Goal: Task Accomplishment & Management: Manage account settings

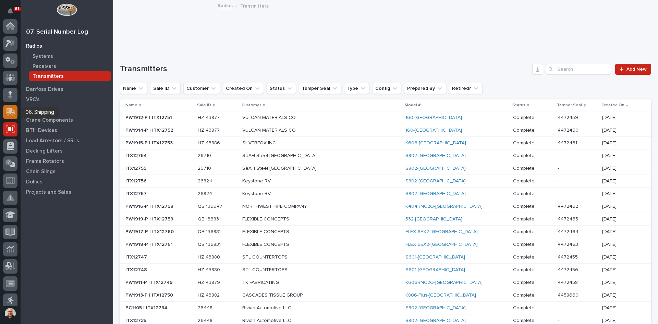
click at [8, 114] on icon at bounding box center [9, 112] width 8 height 7
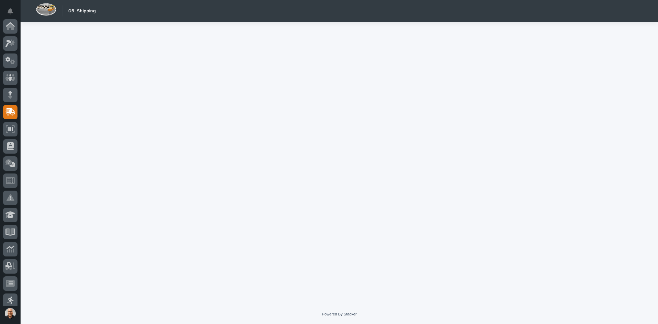
scroll to position [86, 0]
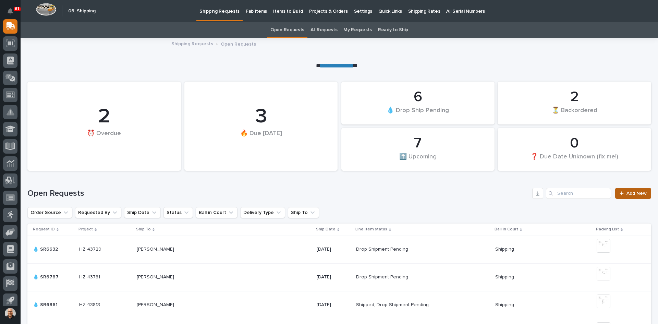
click at [633, 193] on span "Add New" at bounding box center [637, 193] width 20 height 5
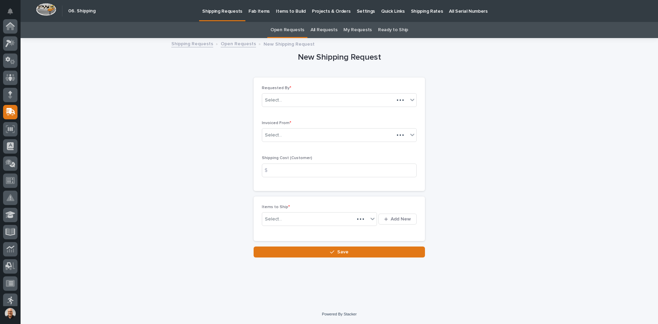
scroll to position [86, 0]
click at [296, 135] on div "Select..." at bounding box center [335, 135] width 146 height 11
click at [291, 133] on div "Select..." at bounding box center [335, 135] width 146 height 11
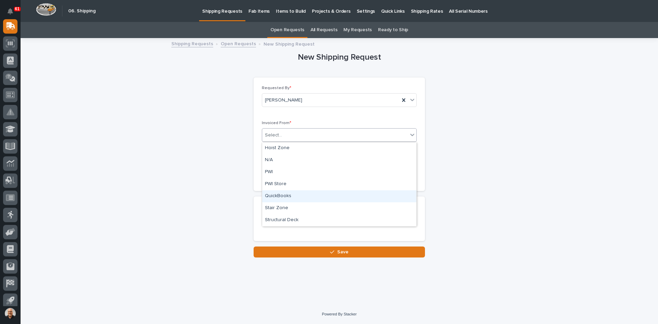
click at [283, 194] on div "QuickBooks" at bounding box center [339, 196] width 154 height 12
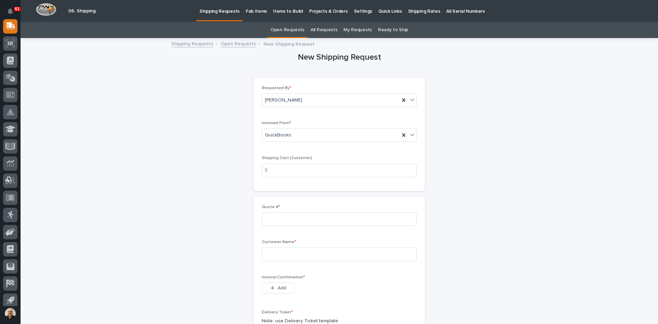
click at [271, 169] on div "$" at bounding box center [269, 170] width 14 height 14
click at [271, 172] on div "$" at bounding box center [269, 170] width 14 height 14
click at [293, 171] on input at bounding box center [339, 170] width 155 height 14
type input "30.00"
click at [272, 218] on input at bounding box center [339, 219] width 155 height 14
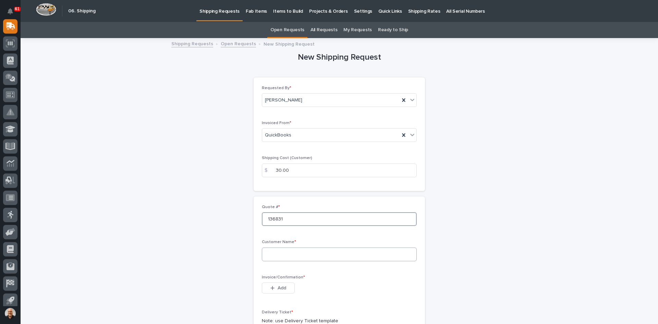
type input "136831"
click at [268, 253] on input at bounding box center [339, 254] width 155 height 14
type input "f"
type input "FLEXIBLE CONCEPTS"
click at [278, 285] on span "Add" at bounding box center [282, 288] width 9 height 6
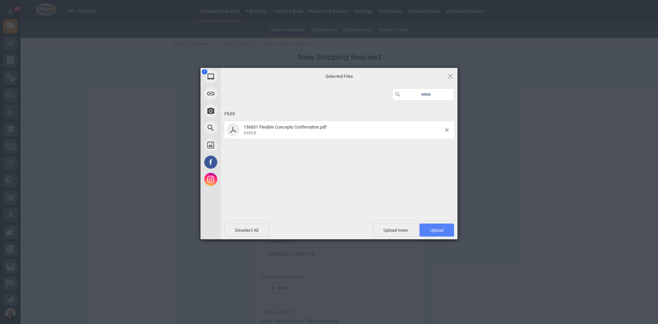
click at [441, 230] on span "Upload 1" at bounding box center [436, 230] width 13 height 5
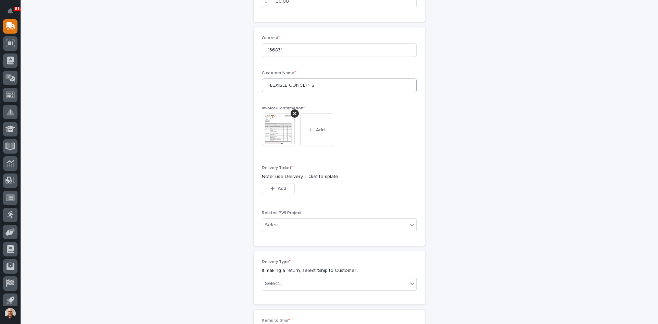
scroll to position [171, 0]
click at [279, 185] on span "Add" at bounding box center [282, 186] width 9 height 6
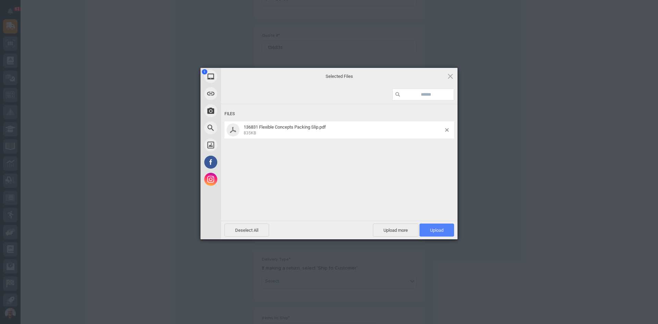
click at [438, 232] on span "Upload 1" at bounding box center [436, 230] width 13 height 5
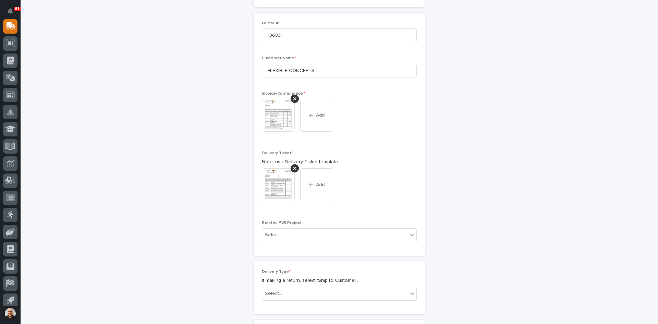
scroll to position [218, 0]
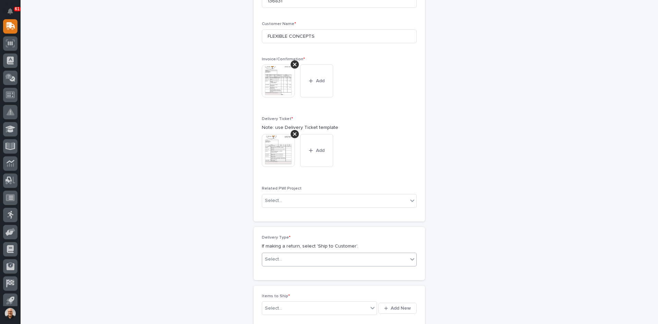
click at [296, 260] on div "Select..." at bounding box center [335, 259] width 146 height 11
click at [289, 273] on div "Ship to Customer" at bounding box center [337, 273] width 154 height 12
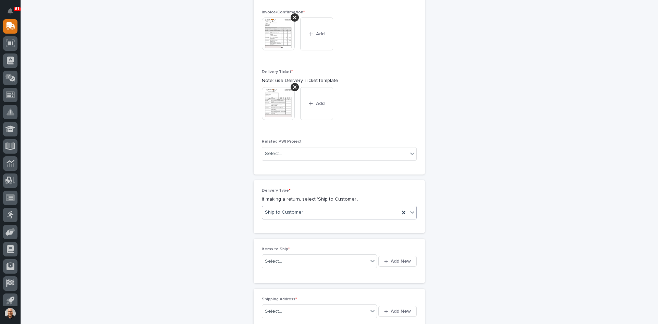
scroll to position [277, 0]
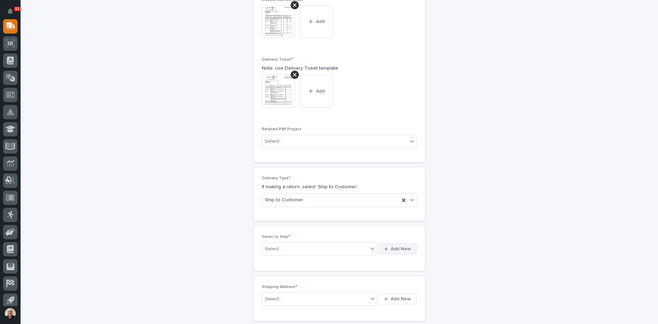
click at [402, 248] on span "Add New" at bounding box center [401, 249] width 20 height 6
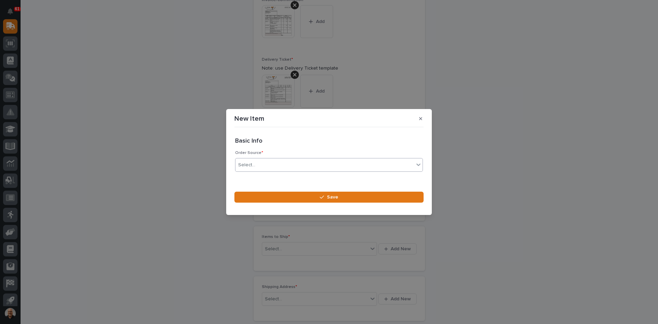
click at [264, 164] on div "Select..." at bounding box center [324, 164] width 179 height 11
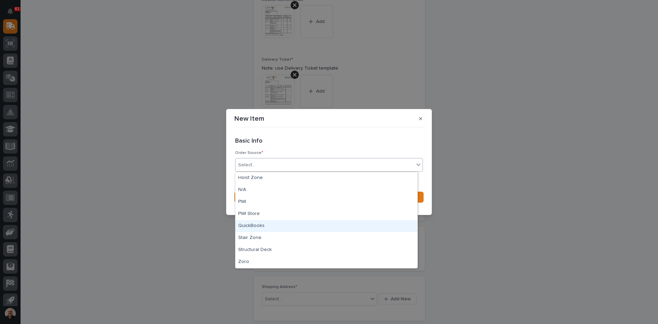
click at [249, 224] on div "QuickBooks" at bounding box center [326, 226] width 182 height 12
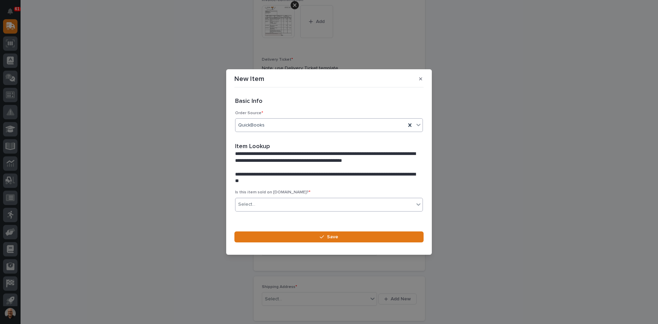
click at [264, 204] on div "Select..." at bounding box center [324, 204] width 179 height 11
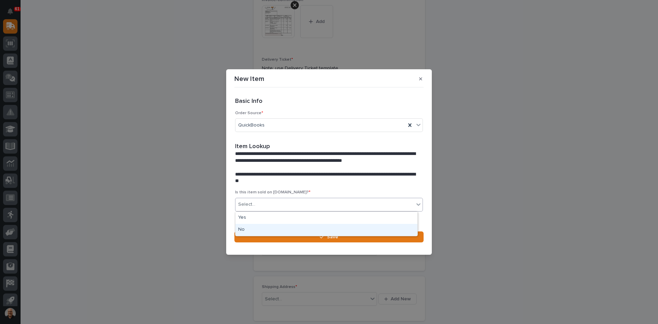
click at [246, 228] on div "No" at bounding box center [326, 230] width 182 height 12
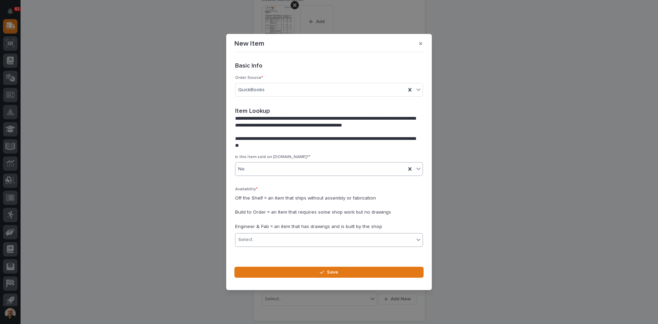
click at [260, 240] on div "Select..." at bounding box center [324, 239] width 179 height 11
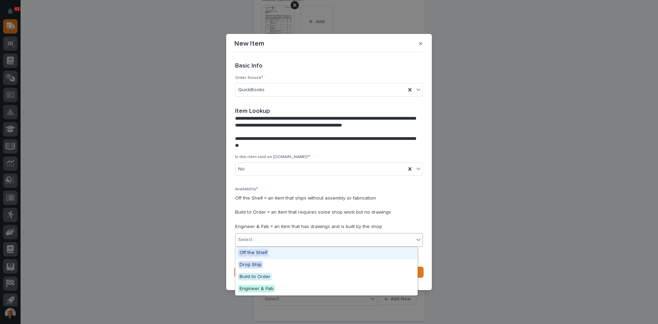
click at [257, 253] on span "Off the Shelf" at bounding box center [253, 253] width 31 height 8
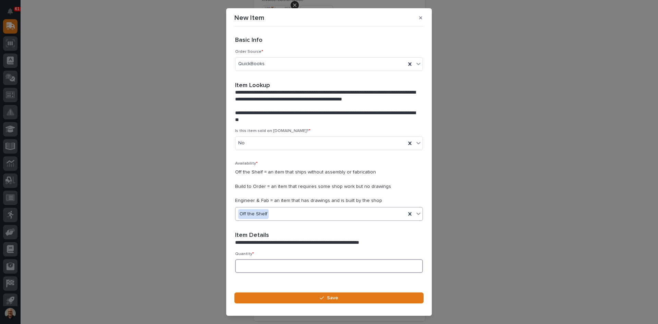
click at [244, 265] on input at bounding box center [329, 266] width 188 height 14
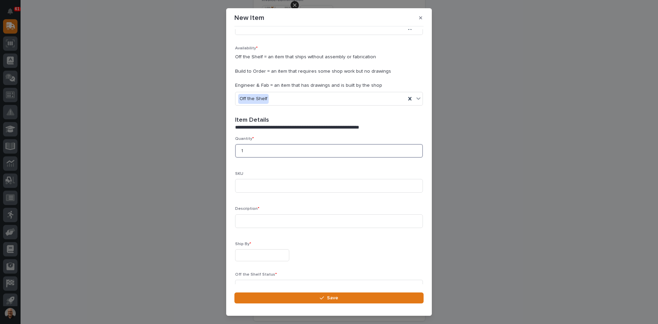
scroll to position [137, 0]
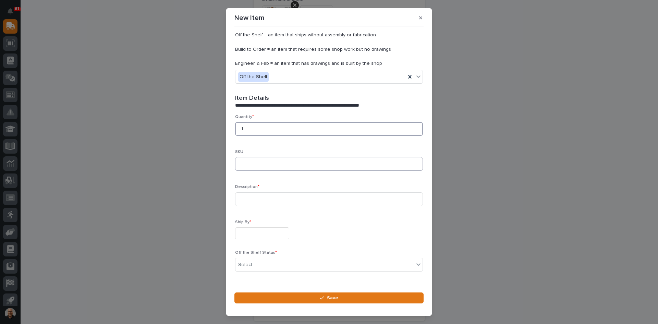
type input "1"
click at [242, 164] on input at bounding box center [329, 164] width 188 height 14
type input "532-[GEOGRAPHIC_DATA]"
click at [250, 197] on input at bounding box center [329, 199] width 188 height 14
type input "532-TX PROGRAMMED TO MATCH ID: 10041194, CH: 039"
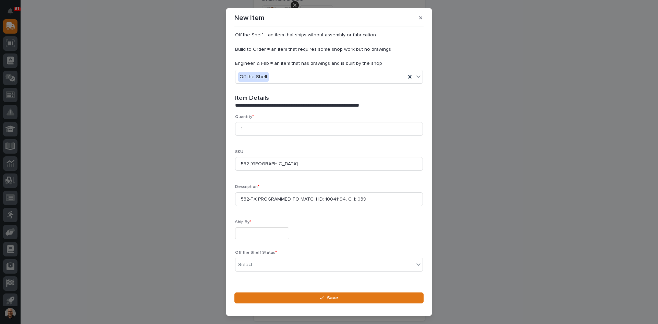
click at [244, 235] on input "text" at bounding box center [262, 233] width 54 height 12
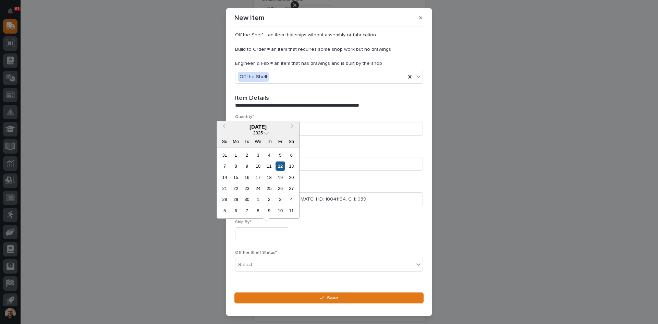
click at [279, 166] on div "12" at bounding box center [280, 165] width 9 height 9
type input "**********"
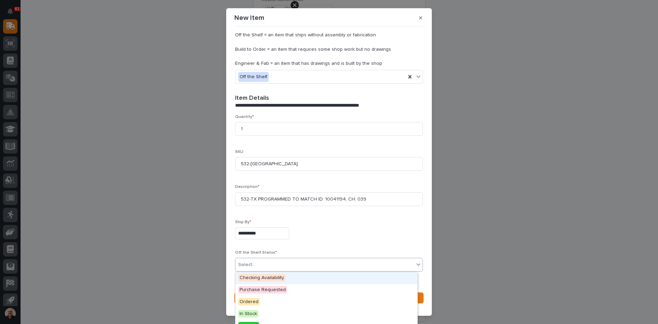
click at [269, 262] on div "Select..." at bounding box center [324, 264] width 179 height 11
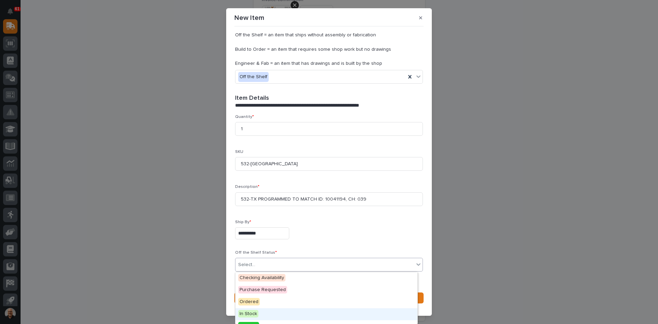
click at [252, 313] on span "In Stock" at bounding box center [248, 314] width 20 height 8
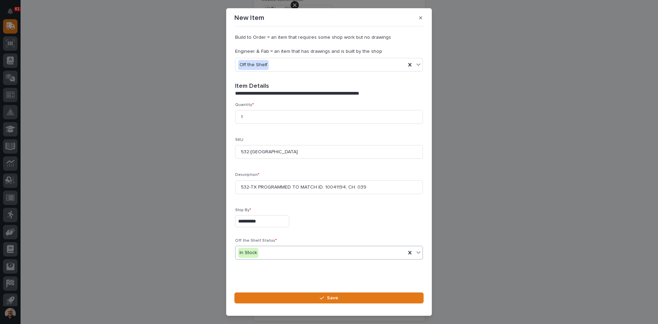
scroll to position [155, 0]
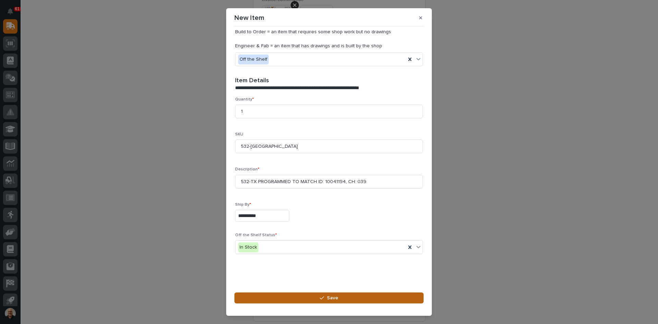
click at [334, 295] on span "Save" at bounding box center [332, 298] width 11 height 6
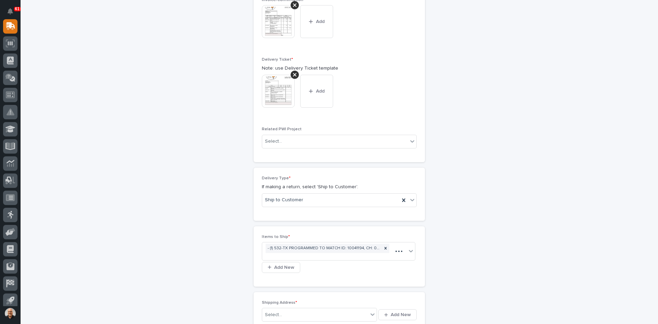
scroll to position [283, 0]
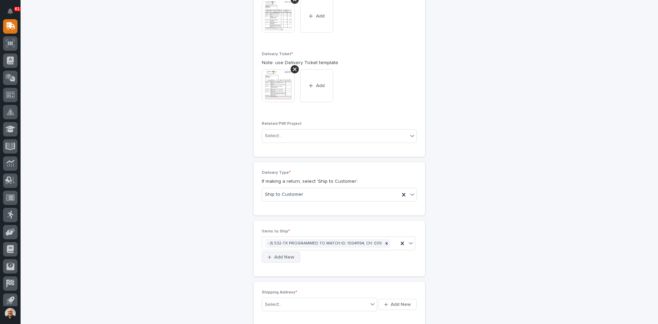
click at [278, 257] on span "Add New" at bounding box center [284, 257] width 20 height 6
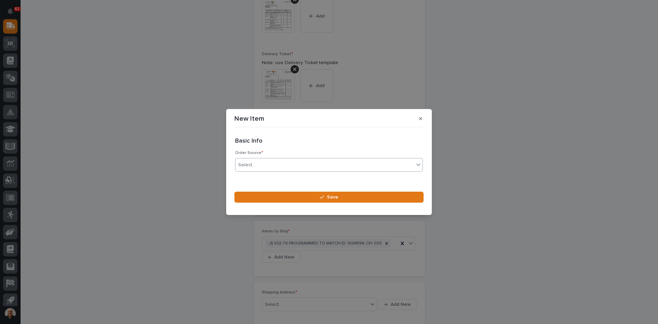
click at [257, 163] on div "Select..." at bounding box center [324, 164] width 179 height 11
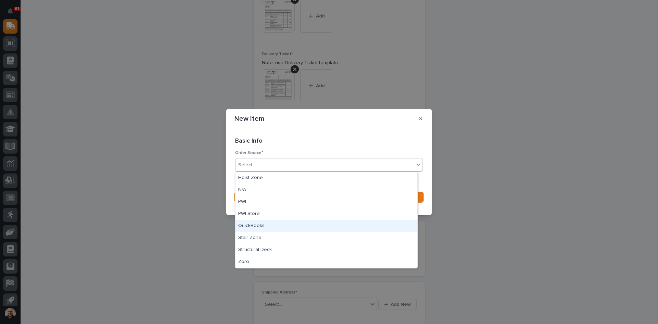
click at [255, 227] on div "QuickBooks" at bounding box center [326, 226] width 182 height 12
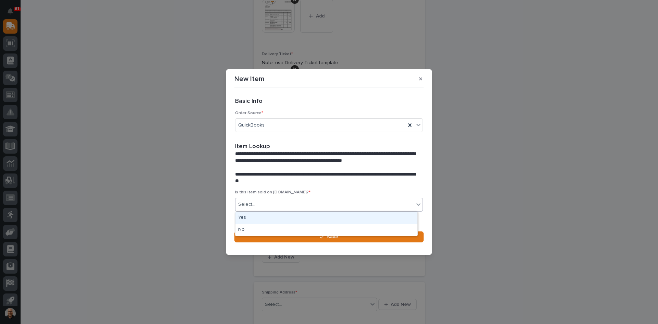
click at [258, 206] on div "Select..." at bounding box center [324, 204] width 179 height 11
click at [248, 231] on div "No" at bounding box center [326, 230] width 182 height 12
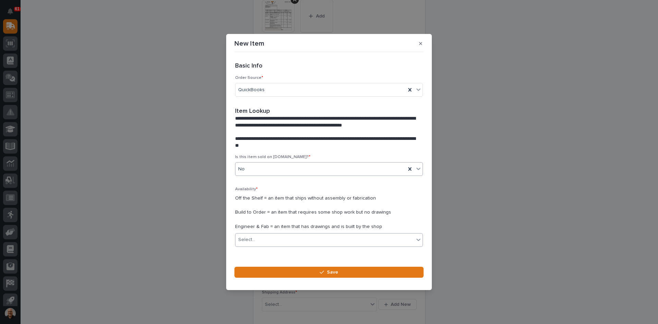
click at [261, 238] on div "Select..." at bounding box center [324, 239] width 179 height 11
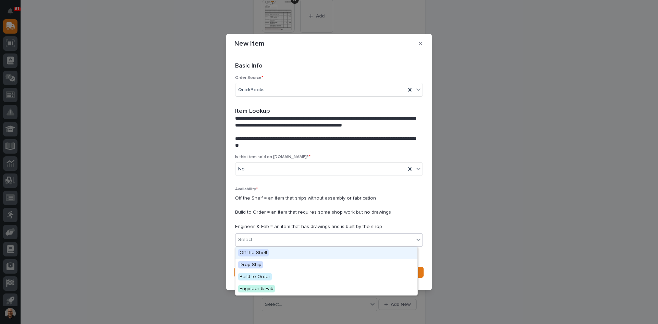
click at [257, 251] on span "Off the Shelf" at bounding box center [253, 253] width 31 height 8
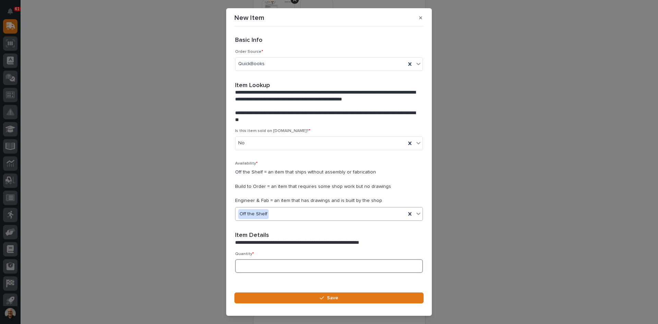
click at [255, 264] on input at bounding box center [329, 266] width 188 height 14
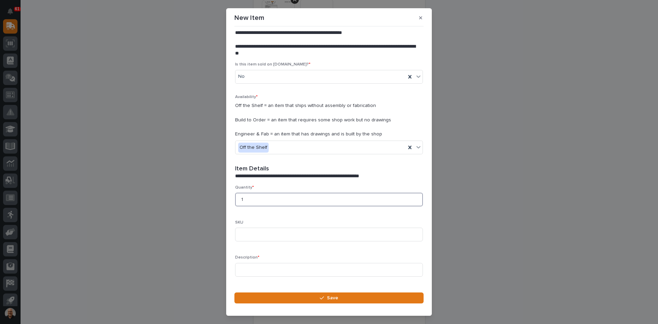
scroll to position [69, 0]
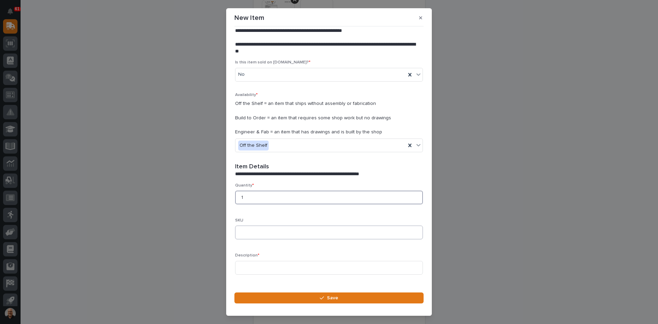
type input "1"
click at [243, 235] on input at bounding box center [329, 233] width 188 height 14
drag, startPoint x: 387, startPoint y: 231, endPoint x: 235, endPoint y: 231, distance: 151.8
click at [235, 231] on input "FLEX 6 EX2-TX PROGRAMMED TO MATCH ID: 932725, CH: AUTO" at bounding box center [329, 233] width 188 height 14
type input "FLEX 6 EX2-TX PROGRAMMED TO MATCH ID: 932725, CH: AUTO"
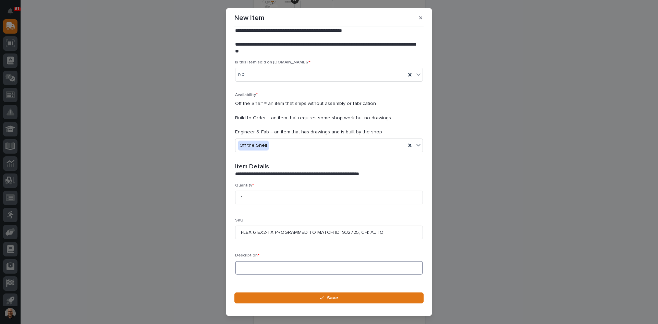
click at [246, 267] on input at bounding box center [329, 268] width 188 height 14
paste input "FLEX 6 EX2-TX PROGRAMMED TO MATCH ID: 932725, CH: AUTO"
type input "FLEX 6 EX2-TX PROGRAMMED TO MATCH ID: 932725, CH: AUTO"
drag, startPoint x: 384, startPoint y: 232, endPoint x: 274, endPoint y: 228, distance: 110.1
click at [274, 228] on input "FLEX 6 EX2-TX PROGRAMMED TO MATCH ID: 932725, CH: AUTO" at bounding box center [329, 233] width 188 height 14
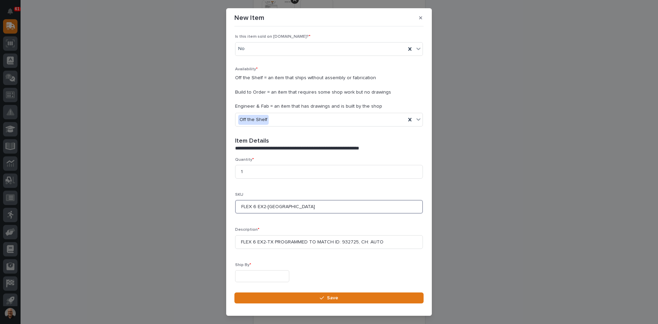
scroll to position [155, 0]
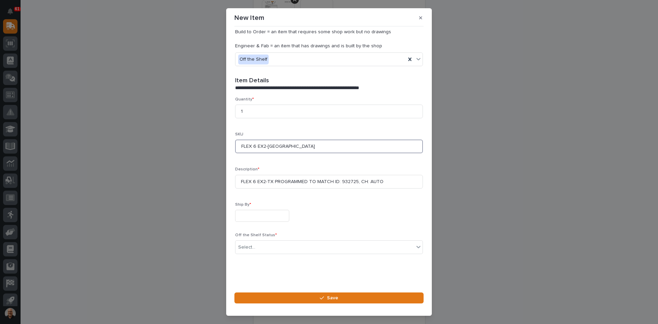
type input "FLEX 6 EX2-[GEOGRAPHIC_DATA]"
click at [251, 218] on input "text" at bounding box center [262, 216] width 54 height 12
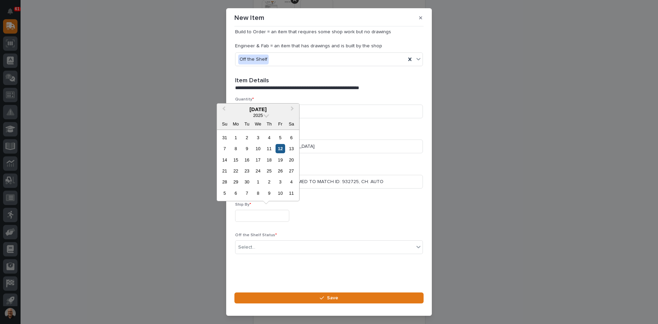
click at [279, 149] on div "12" at bounding box center [280, 148] width 9 height 9
type input "**********"
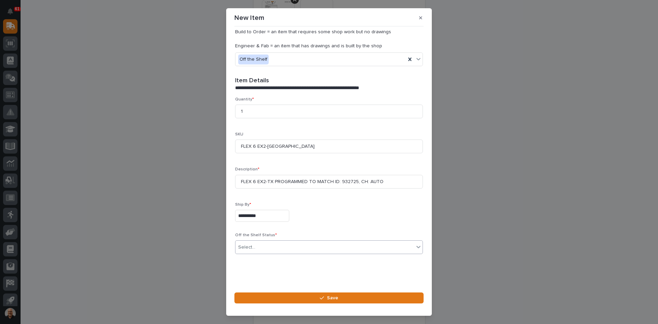
click at [267, 246] on div "Select..." at bounding box center [324, 247] width 179 height 11
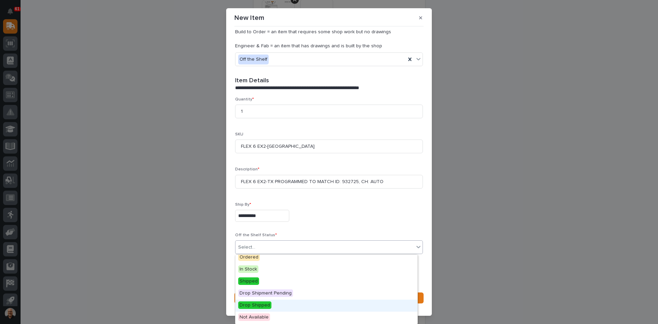
scroll to position [0, 0]
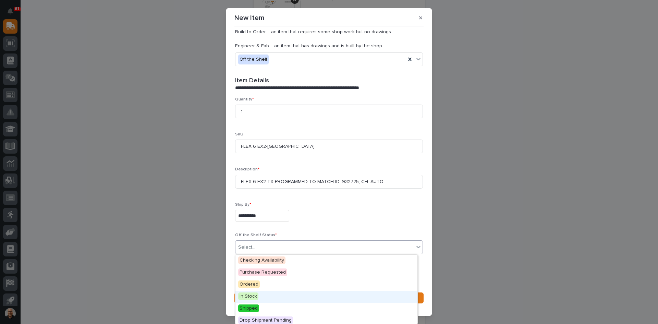
click at [250, 297] on span "In Stock" at bounding box center [248, 296] width 20 height 8
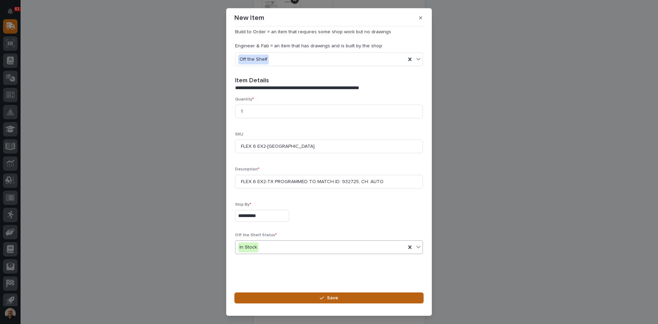
click at [331, 298] on span "Save" at bounding box center [332, 298] width 11 height 6
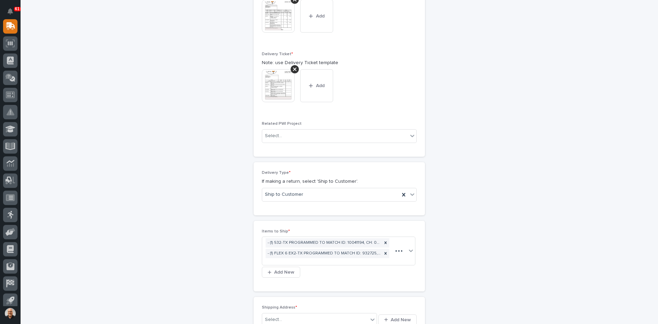
scroll to position [290, 0]
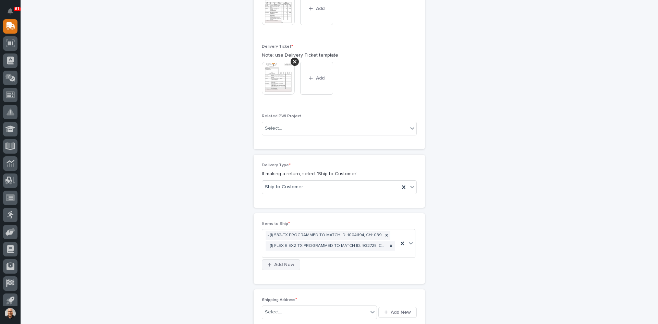
click at [281, 262] on span "Add New" at bounding box center [284, 265] width 20 height 6
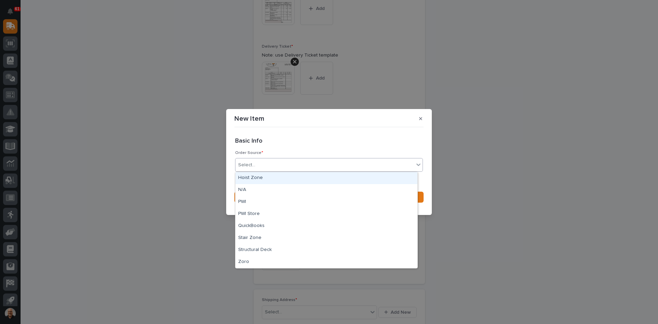
click at [257, 165] on div "Select..." at bounding box center [324, 164] width 179 height 11
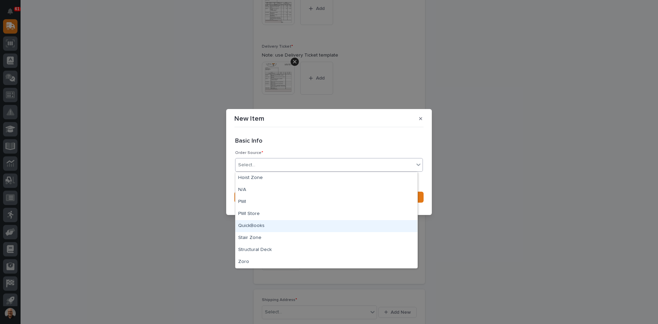
click at [253, 225] on div "QuickBooks" at bounding box center [326, 226] width 182 height 12
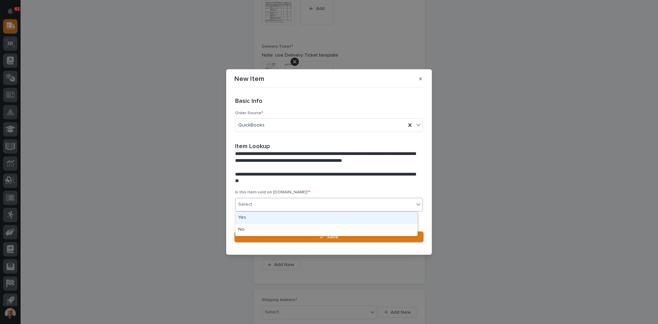
click at [264, 202] on div "Select..." at bounding box center [324, 204] width 179 height 11
click at [250, 229] on div "No" at bounding box center [326, 230] width 182 height 12
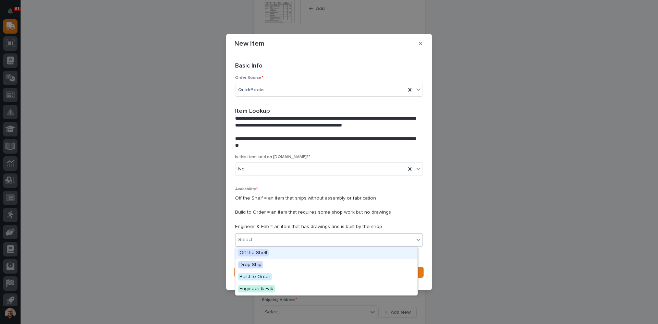
click at [258, 240] on div "Select..." at bounding box center [324, 239] width 179 height 11
click at [256, 253] on span "Off the Shelf" at bounding box center [253, 253] width 31 height 8
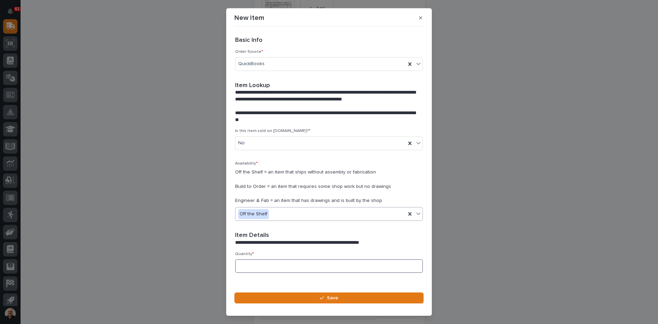
click at [254, 267] on input at bounding box center [329, 266] width 188 height 14
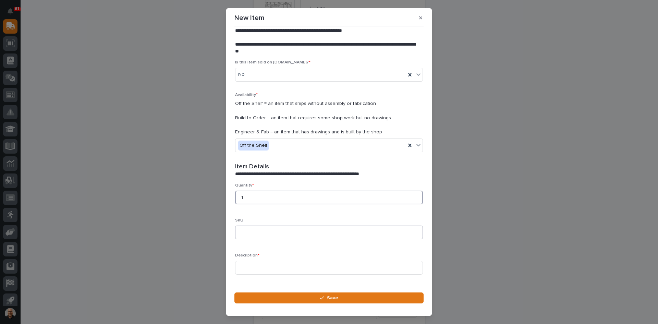
scroll to position [103, 0]
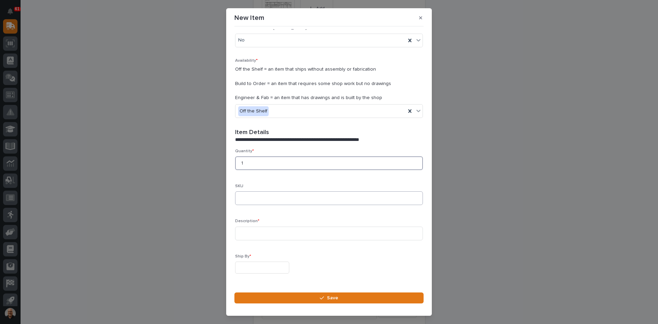
type input "1"
click at [244, 201] on input at bounding box center [329, 198] width 188 height 14
type input "FLEX 6 EX"
click at [242, 233] on input at bounding box center [329, 234] width 188 height 14
type input "FLEX 6 EX-TX PROGRAMMED TO MATCH ID: 086717, CH: 13"
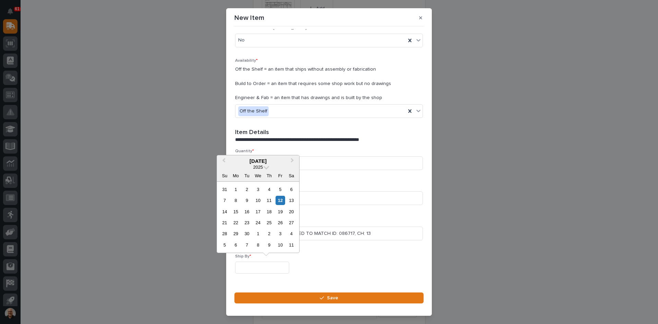
click at [250, 265] on input "text" at bounding box center [262, 268] width 54 height 12
click at [281, 199] on div "12" at bounding box center [280, 200] width 9 height 9
type input "**********"
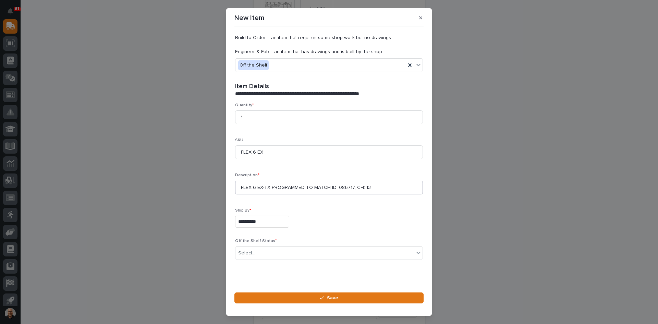
scroll to position [155, 0]
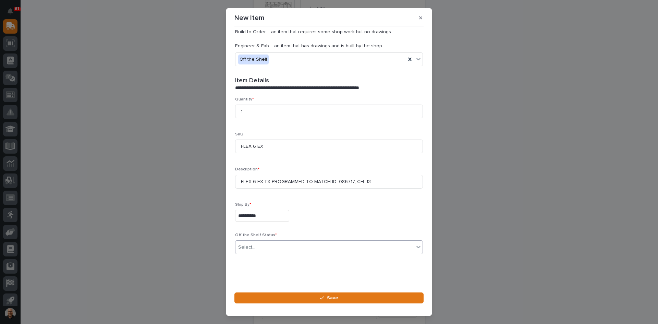
click at [264, 247] on div "Select..." at bounding box center [324, 247] width 179 height 11
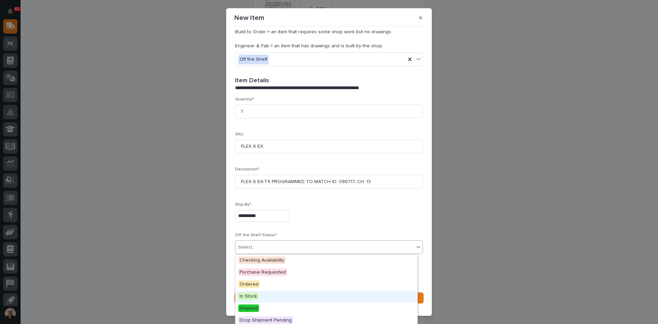
click at [252, 297] on span "In Stock" at bounding box center [248, 296] width 20 height 8
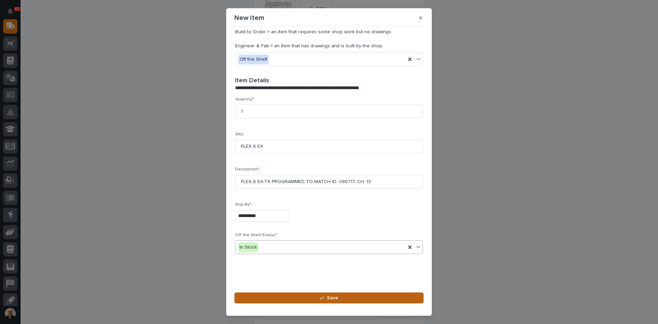
click at [332, 298] on span "Save" at bounding box center [332, 298] width 11 height 6
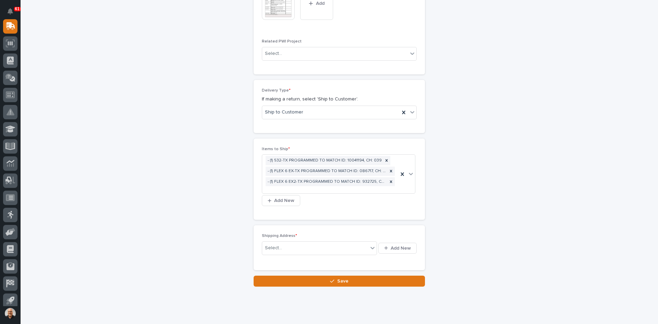
scroll to position [381, 0]
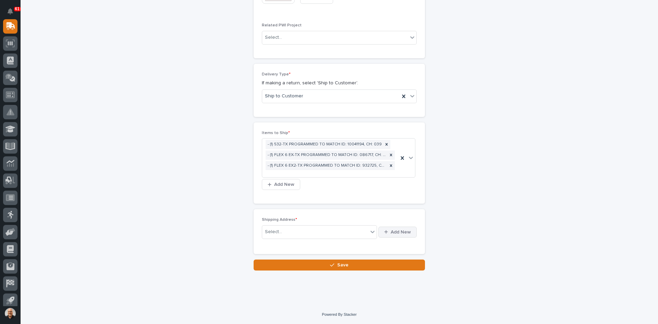
click at [394, 230] on span "Add New" at bounding box center [401, 232] width 20 height 6
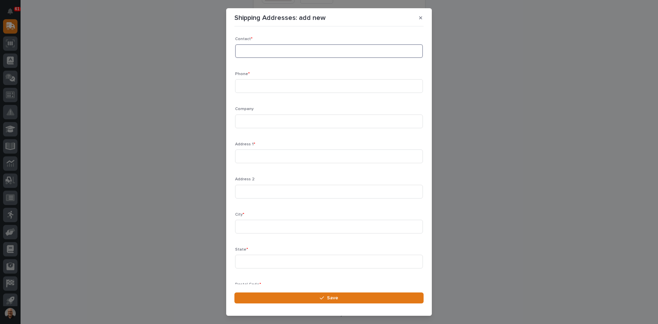
click at [254, 51] on input at bounding box center [329, 51] width 188 height 14
type input "[PERSON_NAME]"
click at [239, 83] on input at bounding box center [329, 86] width 188 height 14
type input "[PHONE_NUMBER]"
click at [252, 123] on input at bounding box center [329, 121] width 188 height 14
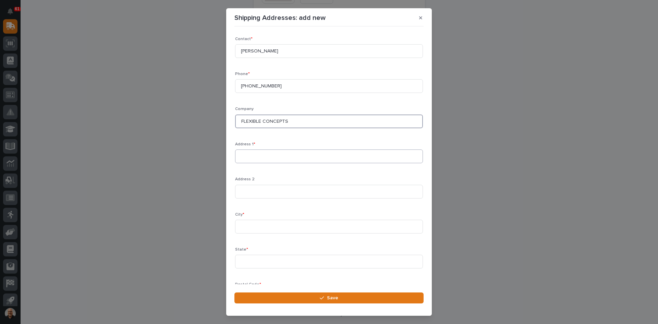
type input "FLEXIBLE CONCEPTS"
click at [241, 154] on input at bounding box center [329, 156] width 188 height 14
type input "[GEOGRAPHIC_DATA]"
click at [241, 198] on div "Address 2" at bounding box center [329, 190] width 188 height 27
click at [245, 225] on input at bounding box center [329, 227] width 188 height 14
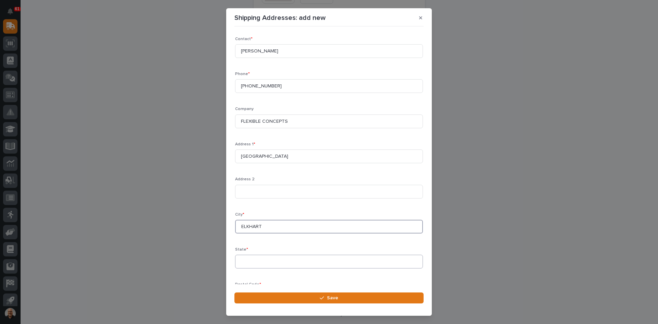
type input "ELKHART"
click at [251, 263] on input at bounding box center [329, 262] width 188 height 14
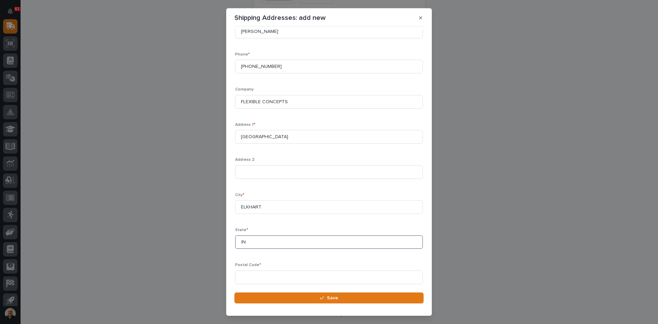
scroll to position [40, 0]
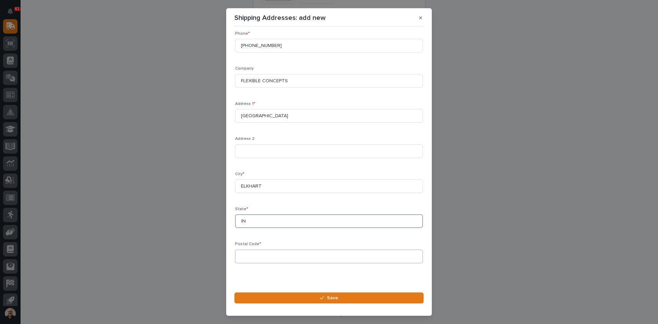
type input "IN"
click at [245, 255] on input at bounding box center [329, 257] width 188 height 14
type input "46516"
click at [329, 299] on span "Save" at bounding box center [332, 298] width 11 height 6
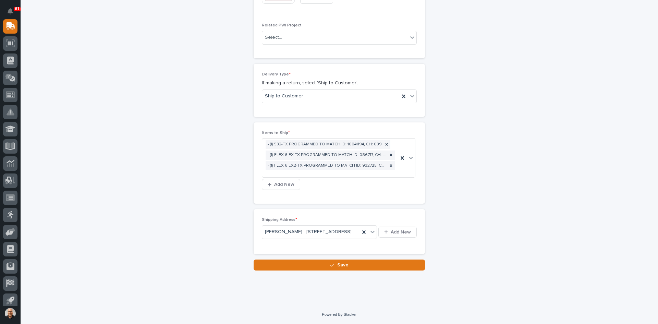
scroll to position [394, 0]
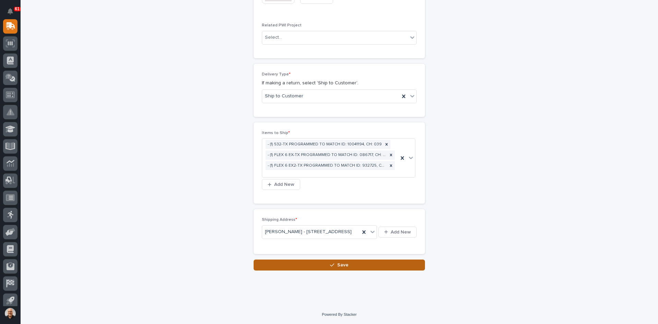
click at [339, 265] on span "Save" at bounding box center [342, 265] width 11 height 6
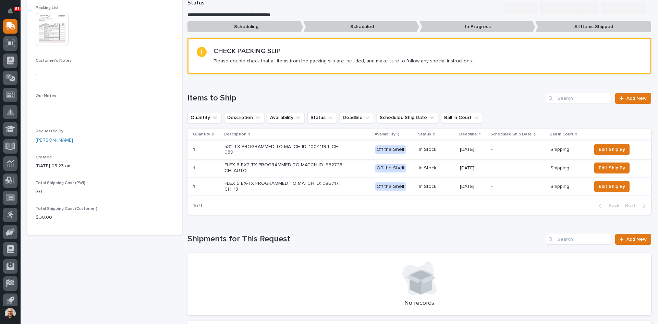
scroll to position [137, 0]
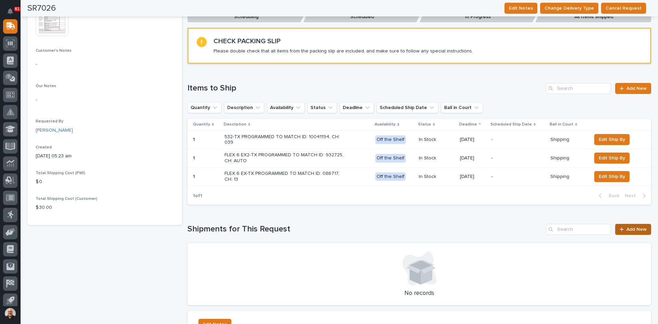
click at [627, 228] on span "Add New" at bounding box center [637, 229] width 20 height 5
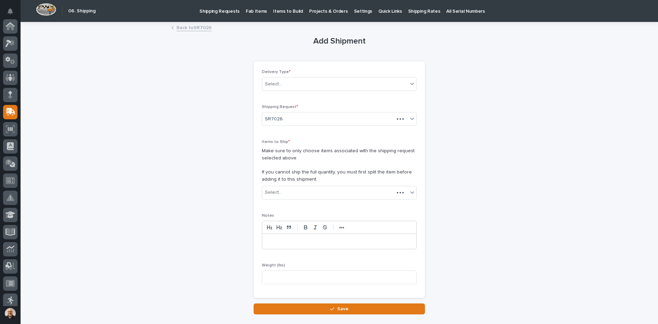
scroll to position [86, 0]
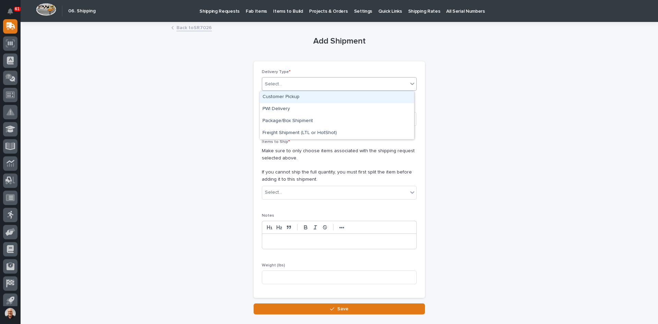
click at [290, 82] on div "Select..." at bounding box center [335, 83] width 146 height 11
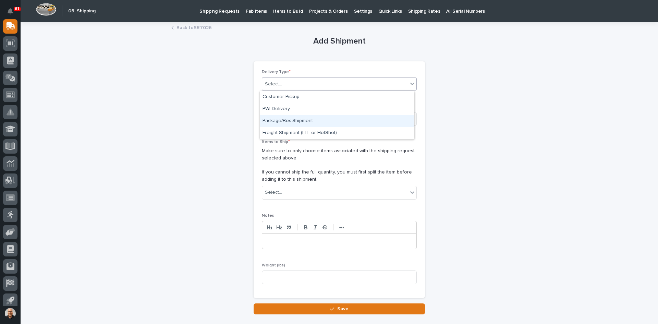
click at [291, 120] on div "Package/Box Shipment" at bounding box center [337, 121] width 154 height 12
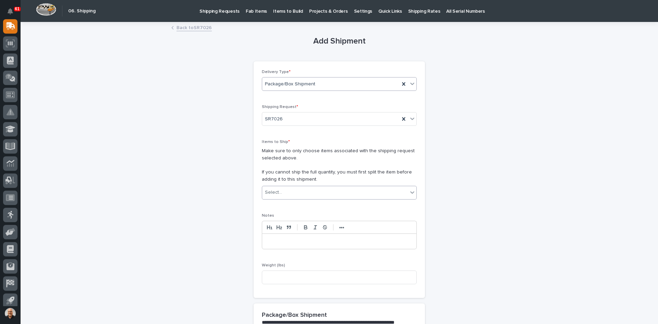
click at [288, 192] on div "Select..." at bounding box center [335, 192] width 146 height 11
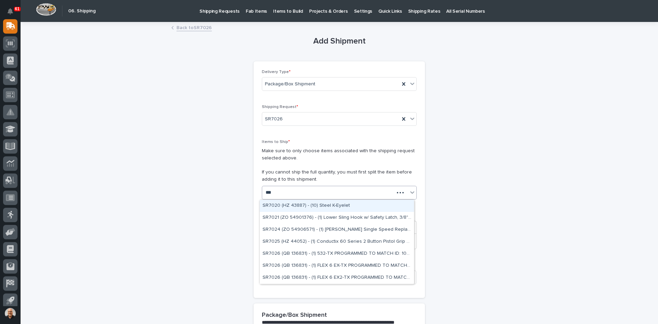
type input "****"
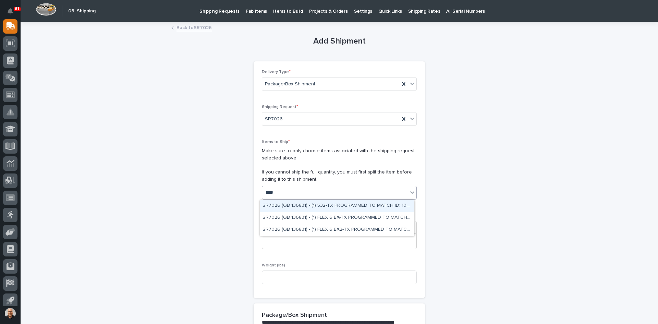
click at [319, 203] on div "SR7026 (QB 136831) - (1) 532-TX PROGRAMMED TO MATCH ID: 10041194, CH: 039" at bounding box center [337, 206] width 154 height 12
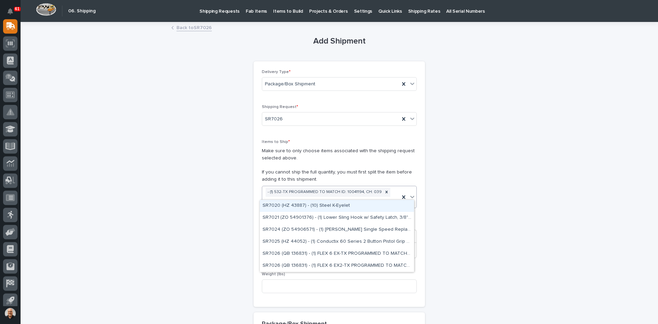
type input "****"
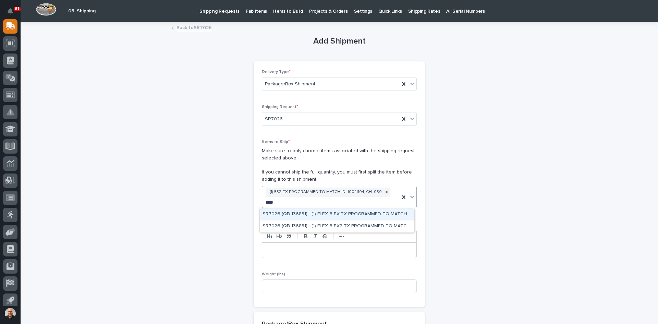
click at [311, 211] on div "SR7026 (QB 136831) - (1) FLEX 6 EX-TX PROGRAMMED TO MATCH ID: 086717, CH: 13" at bounding box center [337, 214] width 154 height 12
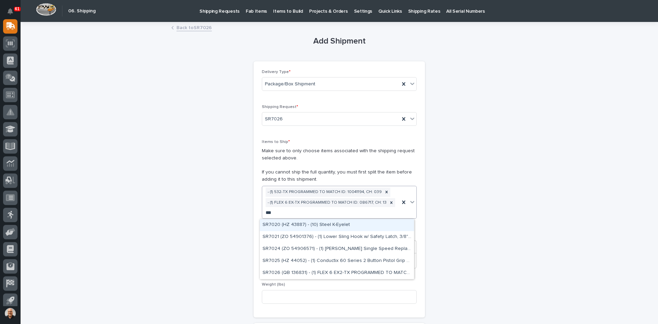
type input "****"
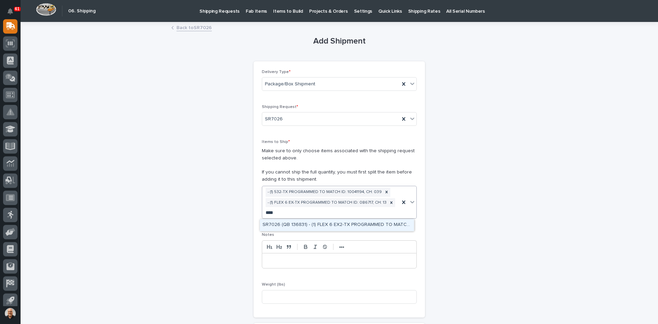
click at [326, 221] on div "SR7026 (QB 136831) - (1) FLEX 6 EX2-TX PROGRAMMED TO MATCH ID: 932725, CH: AUTO" at bounding box center [337, 225] width 154 height 12
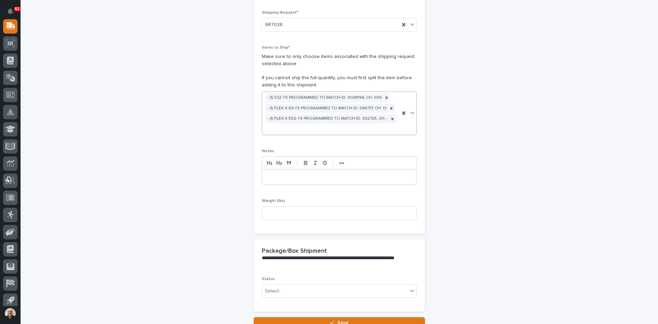
scroll to position [103, 0]
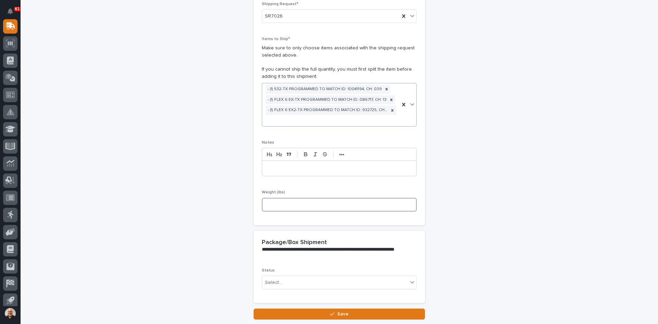
click at [272, 205] on input at bounding box center [339, 205] width 155 height 14
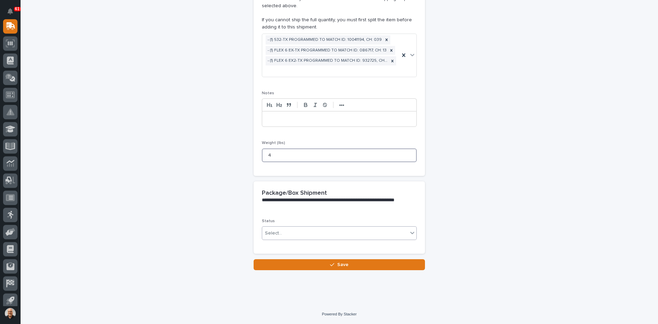
type input "4"
click at [284, 232] on div "Select..." at bounding box center [335, 233] width 146 height 11
click at [271, 259] on span "Shipped" at bounding box center [273, 258] width 21 height 8
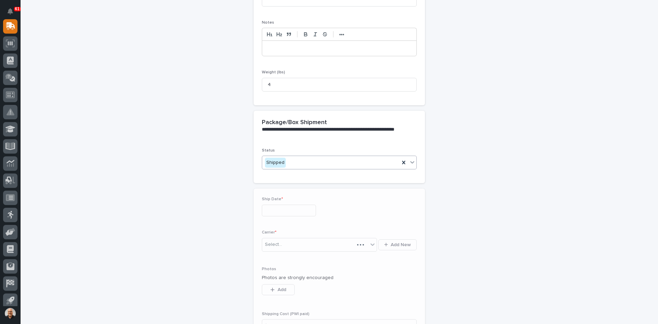
scroll to position [269, 0]
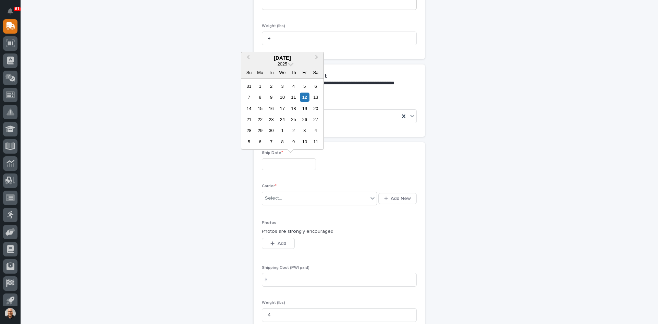
click at [279, 165] on input "text" at bounding box center [289, 164] width 54 height 12
click at [304, 98] on div "12" at bounding box center [304, 97] width 9 height 9
type input "**********"
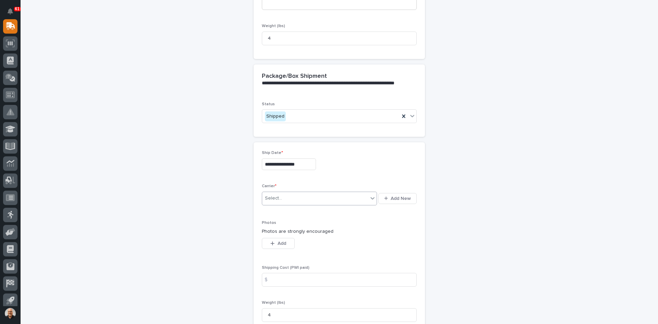
click at [285, 199] on div "Select..." at bounding box center [315, 198] width 106 height 11
type input "***"
click at [270, 211] on div "UPS" at bounding box center [317, 212] width 115 height 12
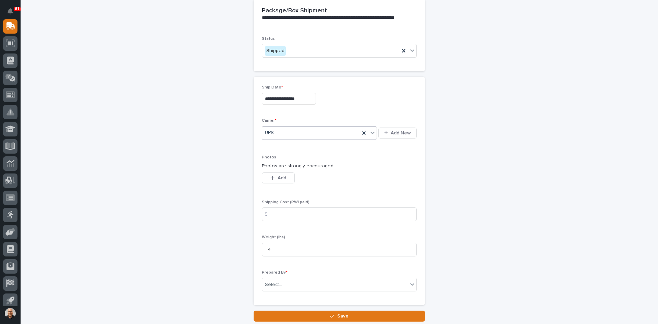
scroll to position [372, 0]
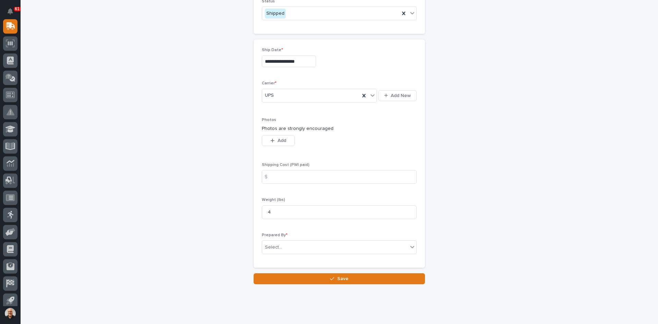
click at [272, 175] on div "$" at bounding box center [269, 177] width 14 height 14
click at [277, 177] on input at bounding box center [339, 177] width 155 height 14
type input "10.26"
click at [287, 244] on div "Select..." at bounding box center [335, 247] width 146 height 11
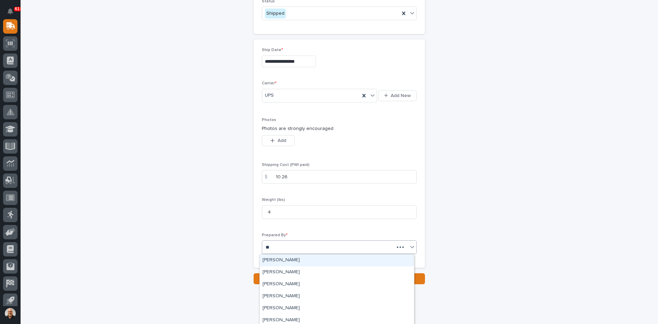
type input "***"
click at [288, 258] on div "[PERSON_NAME]" at bounding box center [337, 260] width 154 height 12
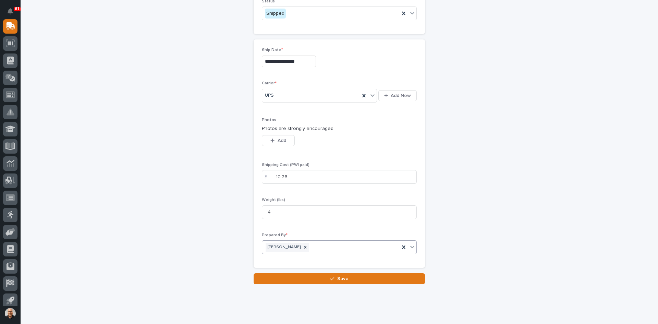
scroll to position [386, 0]
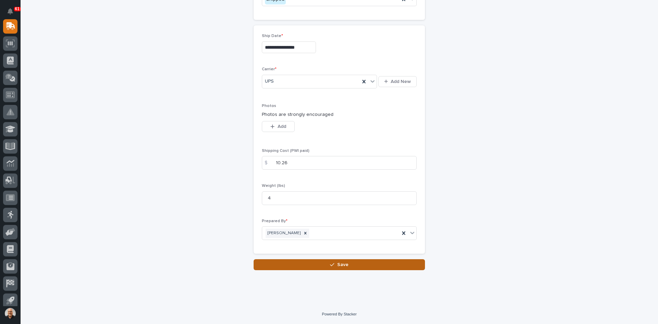
click at [340, 262] on span "Save" at bounding box center [342, 265] width 11 height 6
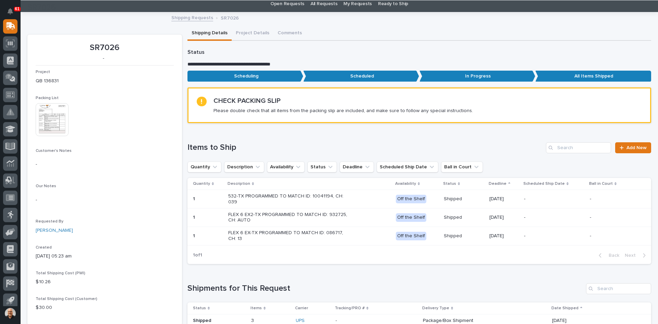
scroll to position [206, 0]
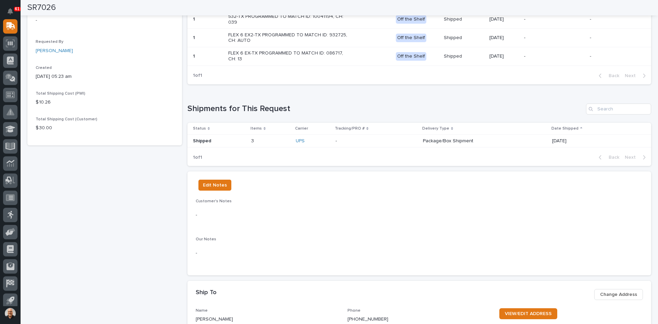
click at [306, 141] on div "UPS" at bounding box center [313, 141] width 34 height 6
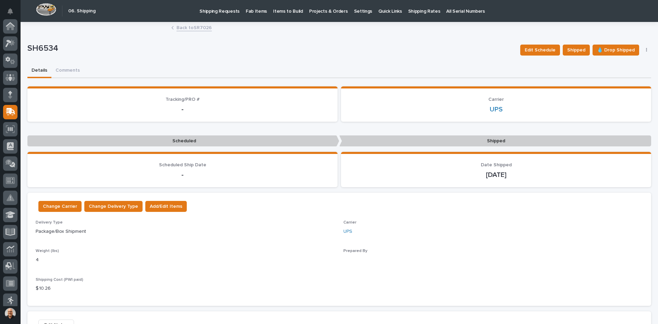
scroll to position [86, 0]
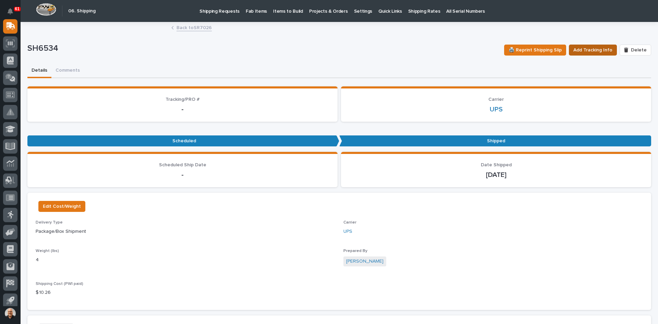
click at [589, 49] on span "Add Tracking Info" at bounding box center [592, 50] width 39 height 8
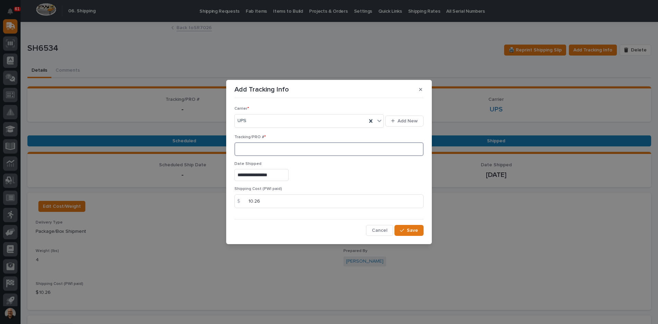
paste input "1Z831R2E0398260517"
type input "1Z831R2E0398260517"
click at [408, 230] on span "Save" at bounding box center [412, 230] width 11 height 6
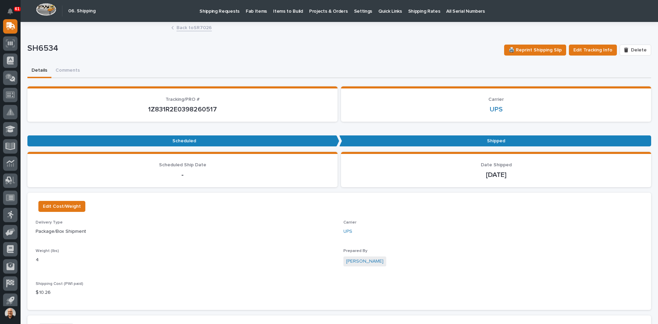
click at [190, 27] on link "Back to SR7026" at bounding box center [194, 27] width 35 height 8
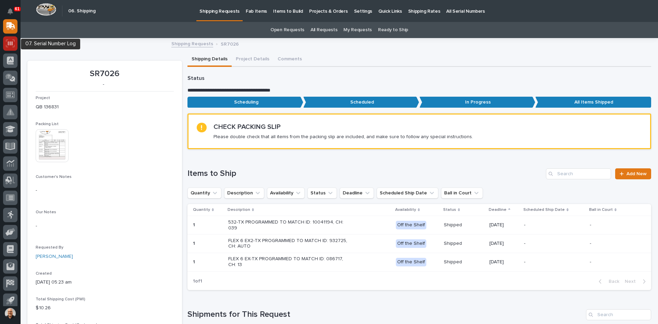
click at [10, 44] on icon at bounding box center [10, 43] width 9 height 8
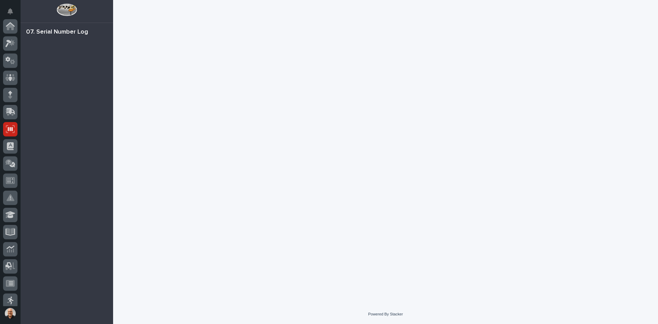
scroll to position [103, 0]
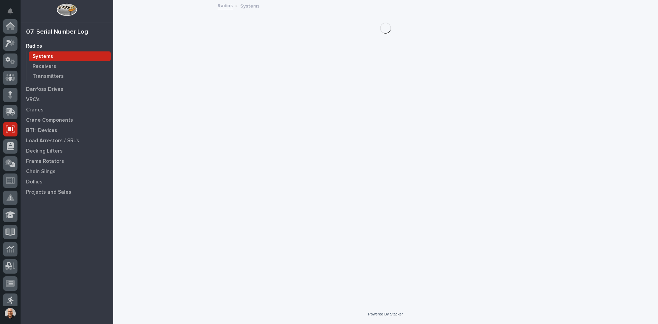
scroll to position [103, 0]
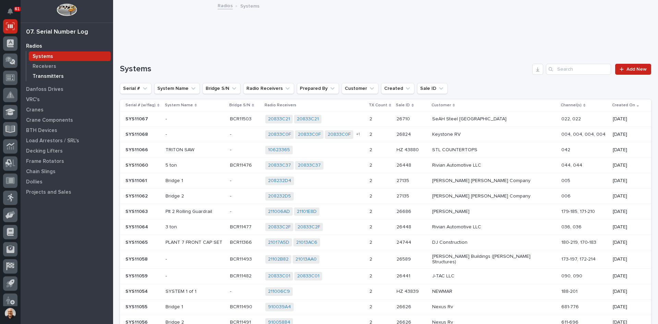
click at [45, 74] on p "Transmitters" at bounding box center [48, 76] width 31 height 6
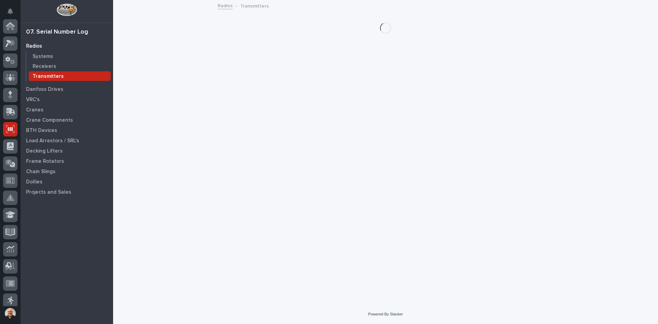
scroll to position [103, 0]
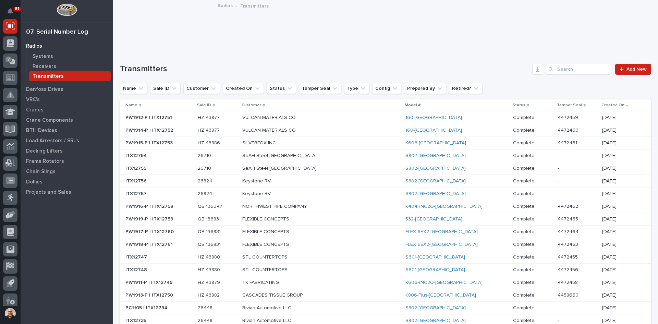
click at [362, 232] on p "FLEXIBLE CONCEPTS" at bounding box center [302, 232] width 120 height 6
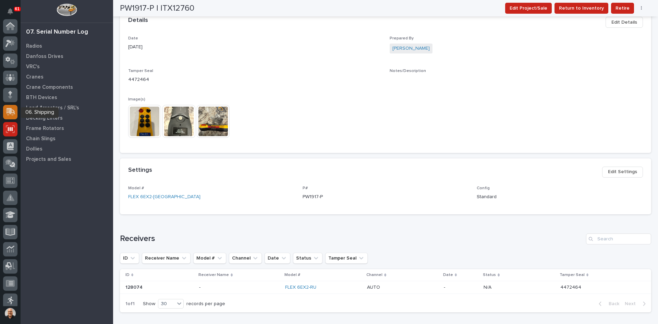
click at [10, 111] on icon at bounding box center [11, 111] width 9 height 7
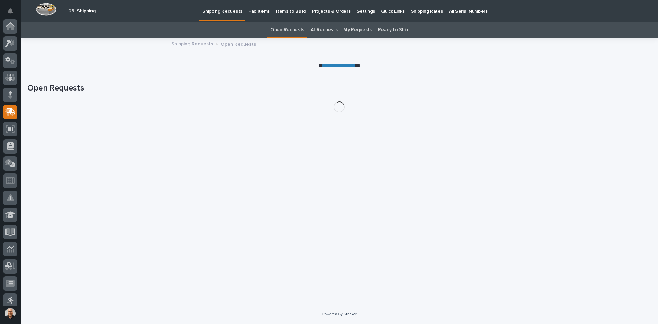
scroll to position [86, 0]
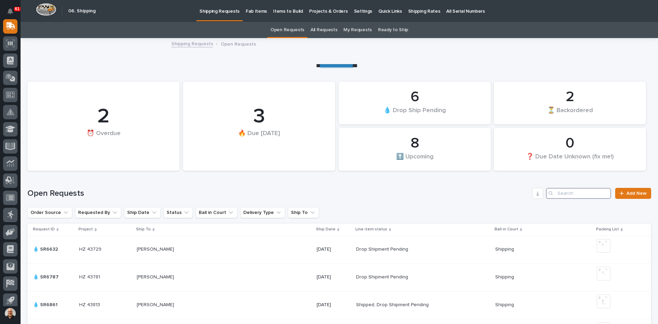
click at [560, 194] on input "Search" at bounding box center [578, 193] width 65 height 11
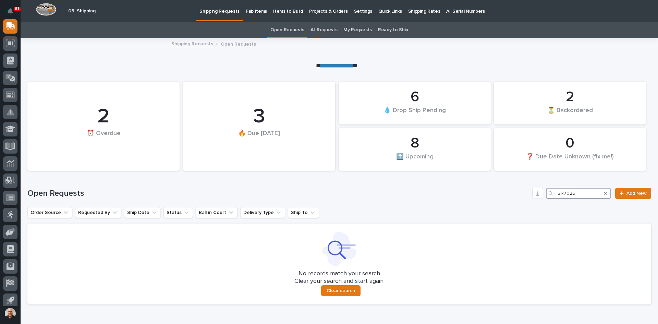
type input "SR7026"
click at [378, 29] on link "Ready to Ship" at bounding box center [393, 30] width 30 height 16
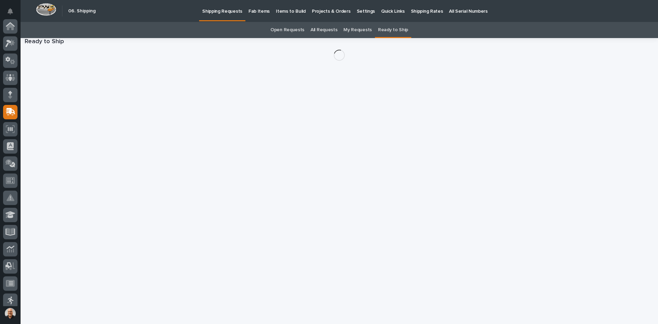
scroll to position [86, 0]
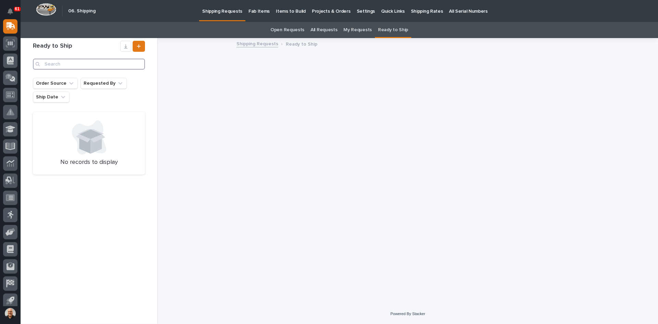
click at [63, 60] on input "Search" at bounding box center [89, 64] width 112 height 11
type input "7026"
click at [107, 84] on button "Requested By" at bounding box center [104, 83] width 46 height 11
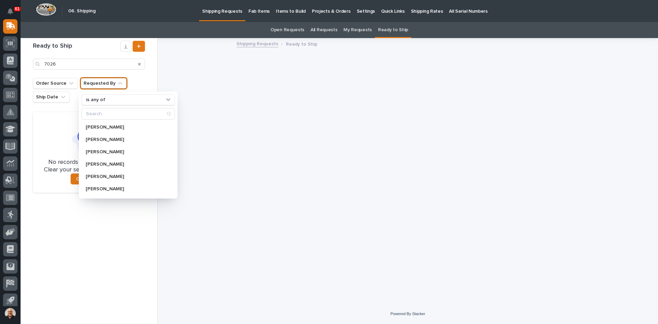
click at [293, 31] on link "Open Requests" at bounding box center [287, 30] width 34 height 16
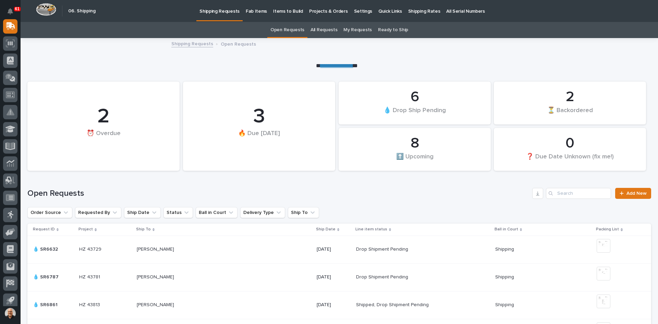
click at [325, 29] on link "All Requests" at bounding box center [324, 30] width 27 height 16
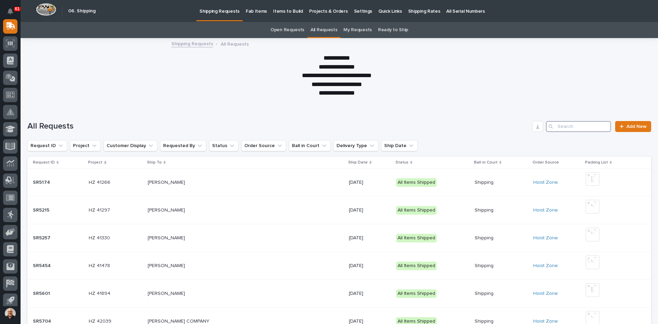
click at [557, 126] on input "Search" at bounding box center [578, 126] width 65 height 11
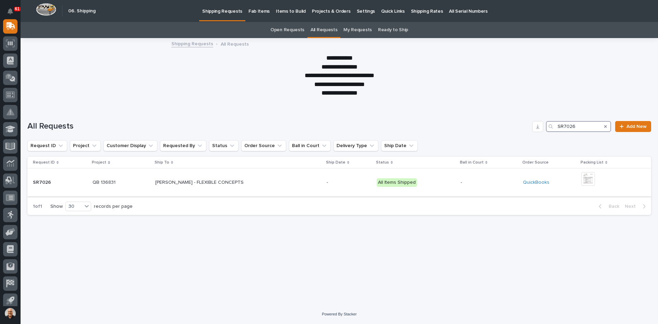
type input "SR7026"
click at [275, 180] on p at bounding box center [215, 183] width 120 height 6
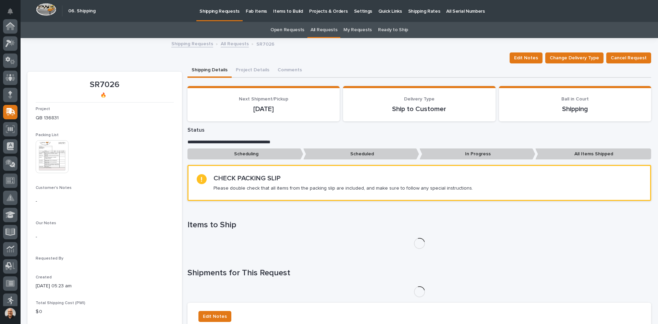
scroll to position [86, 0]
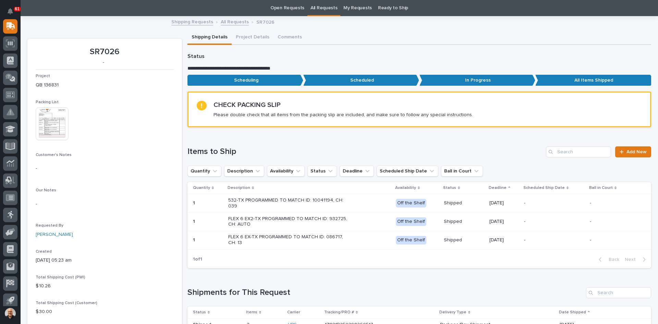
click at [357, 218] on div "FLEX 6 EX2-TX PROGRAMMED TO MATCH ID: 932725, CH: AUTO" at bounding box center [309, 221] width 162 height 17
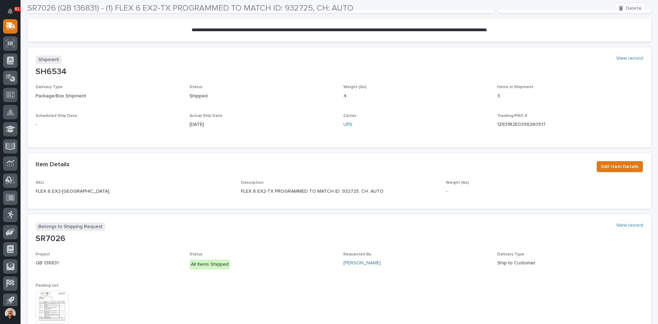
scroll to position [171, 0]
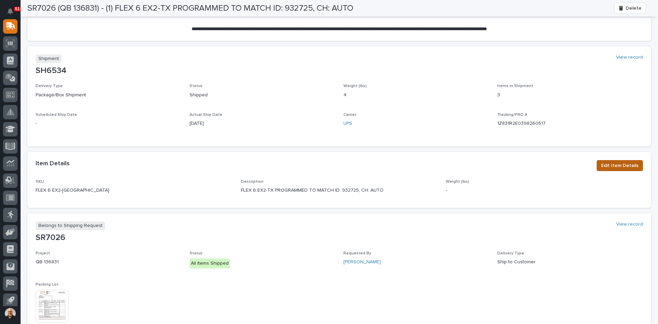
click at [619, 163] on span "Edit Item Details" at bounding box center [619, 165] width 37 height 8
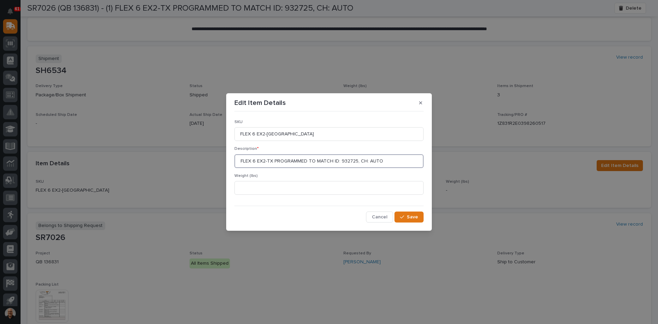
click at [355, 160] on input "FLEX 6 EX2-TX PROGRAMMED TO MATCH ID: 932725, CH: AUTO" at bounding box center [328, 161] width 189 height 14
type input "FLEX 6 EX2-TX PROGRAMMED TO MATCH ID: 128074, CH: AUTO"
click at [416, 216] on span "Save" at bounding box center [412, 217] width 11 height 6
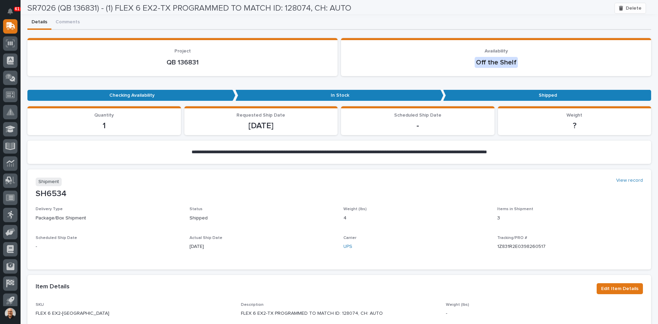
scroll to position [0, 0]
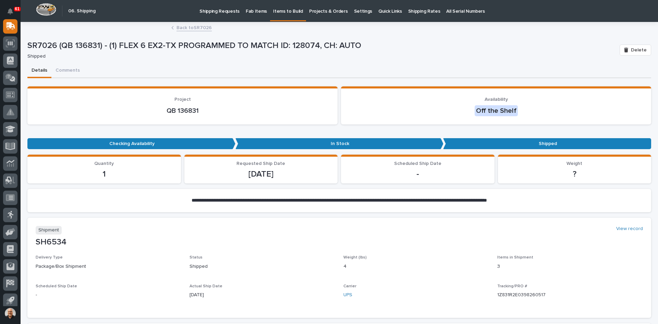
click at [188, 27] on link "Back to SR7026" at bounding box center [194, 27] width 35 height 8
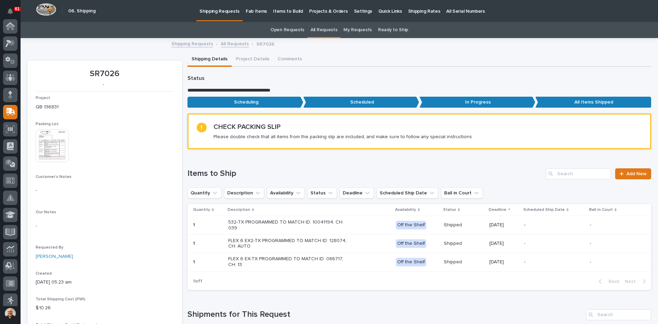
scroll to position [86, 0]
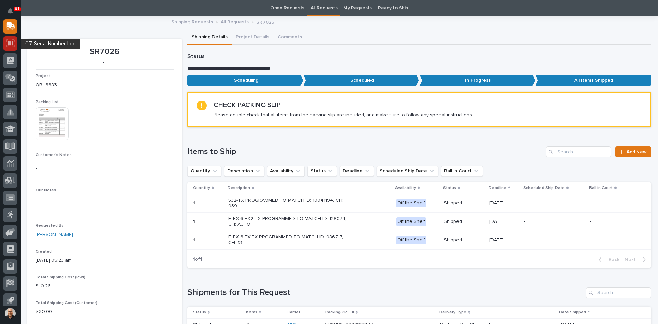
click at [11, 42] on icon at bounding box center [10, 43] width 5 height 4
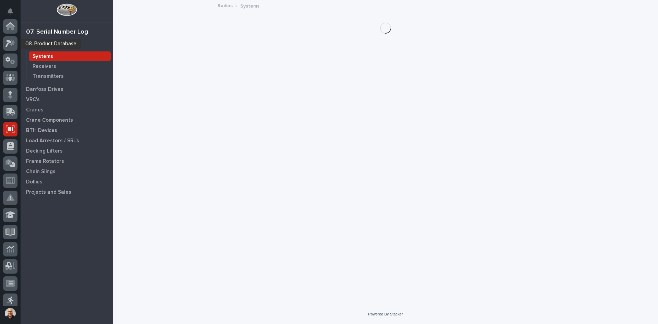
scroll to position [103, 0]
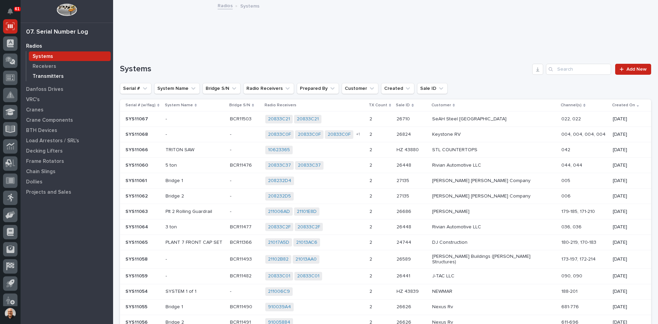
click at [47, 76] on p "Transmitters" at bounding box center [48, 76] width 31 height 6
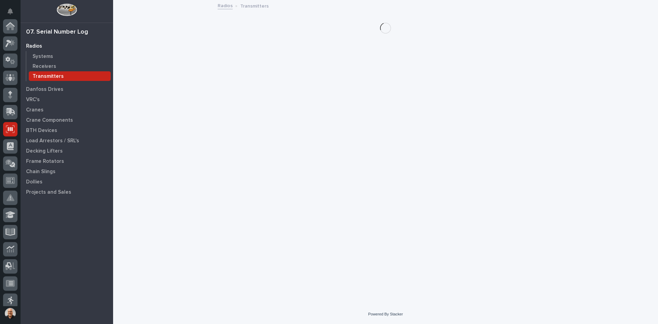
scroll to position [103, 0]
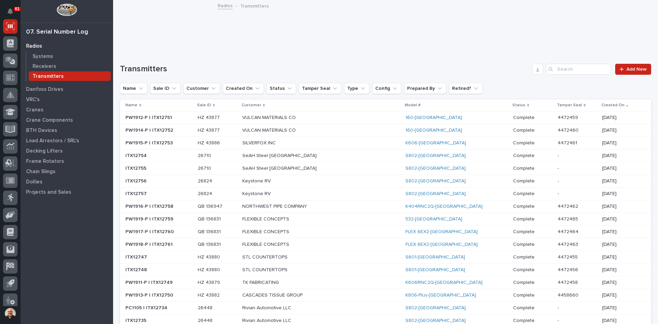
click at [354, 231] on p "FLEXIBLE CONCEPTS" at bounding box center [302, 232] width 120 height 6
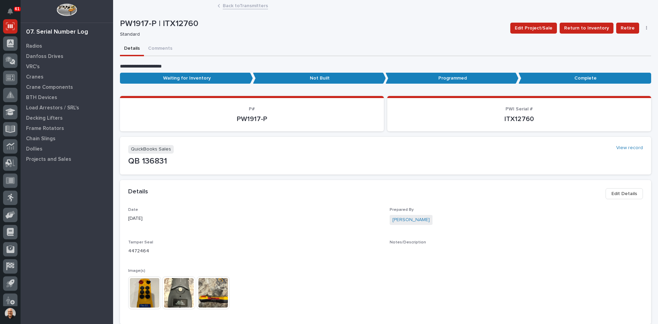
click at [240, 5] on link "Back to Transmitters" at bounding box center [245, 5] width 45 height 8
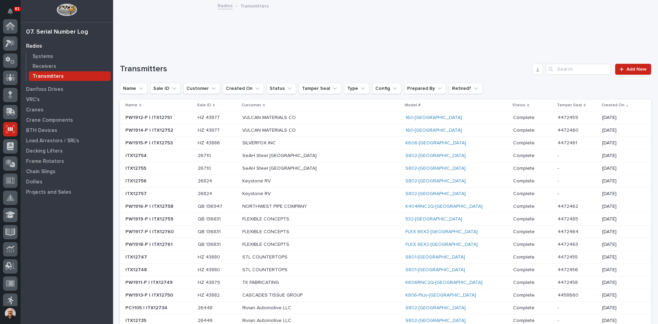
scroll to position [103, 0]
click at [39, 54] on p "Systems" at bounding box center [43, 56] width 21 height 6
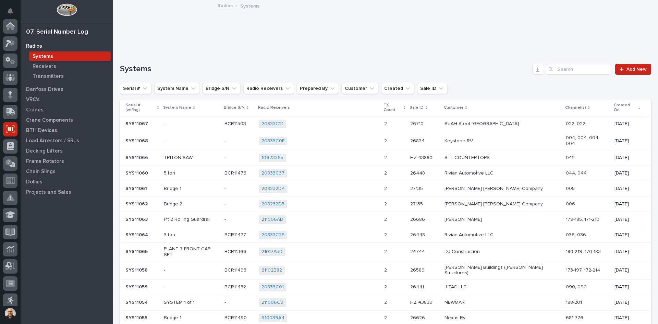
scroll to position [103, 0]
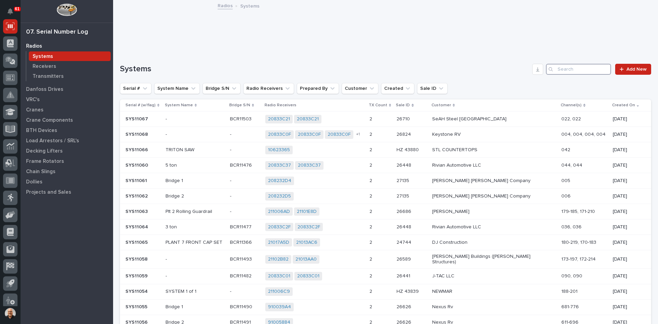
click at [563, 70] on input "Search" at bounding box center [578, 69] width 65 height 11
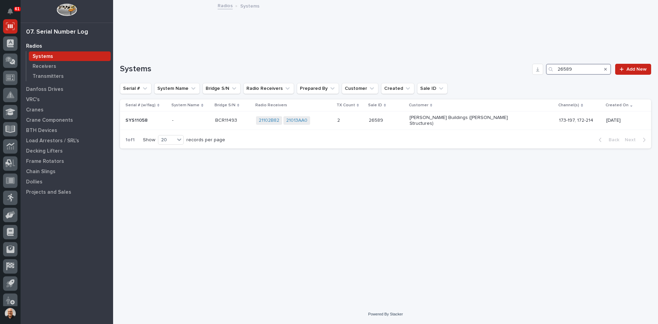
drag, startPoint x: 576, startPoint y: 70, endPoint x: 508, endPoint y: 80, distance: 68.9
click at [508, 80] on div "Systems 26589 Add New Serial # System Name Bridge S/N Radio Receivers Prepared …" at bounding box center [385, 106] width 531 height 85
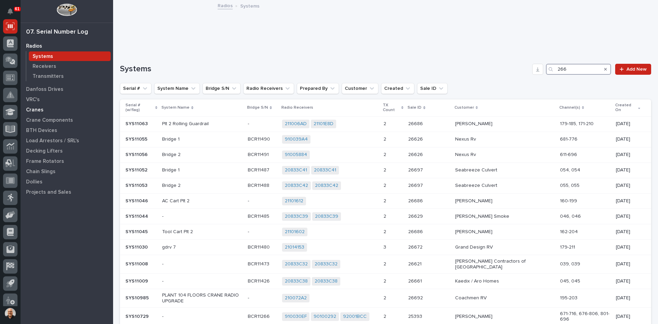
type input "266"
click at [38, 112] on p "Cranes" at bounding box center [34, 110] width 17 height 6
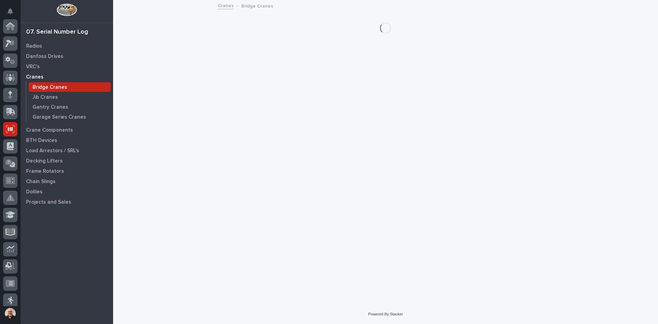
scroll to position [103, 0]
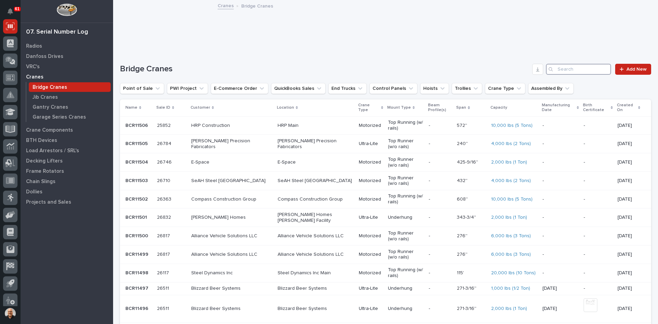
click at [562, 66] on input "Search" at bounding box center [578, 69] width 65 height 11
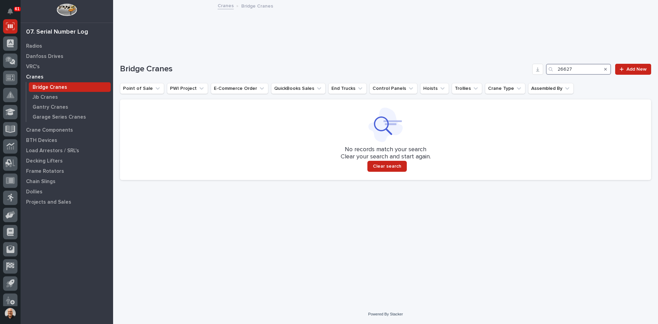
type input "26627"
click at [389, 47] on div "Loading... Saving… Loading... Saving… Bridge Cranes 26627 Add New Point of Sale…" at bounding box center [385, 114] width 531 height 142
click at [36, 44] on p "Radios" at bounding box center [34, 46] width 16 height 6
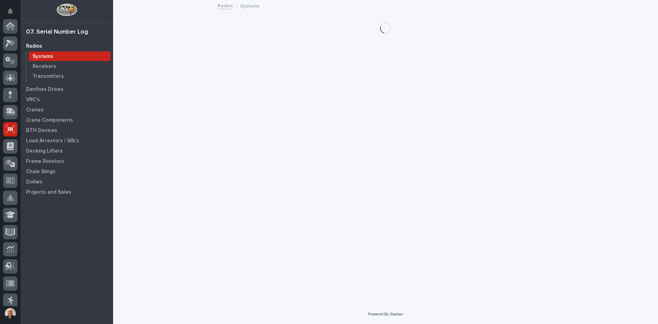
scroll to position [103, 0]
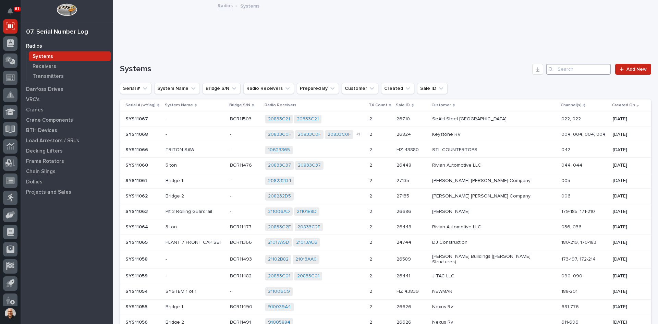
click at [559, 69] on input "Search" at bounding box center [578, 69] width 65 height 11
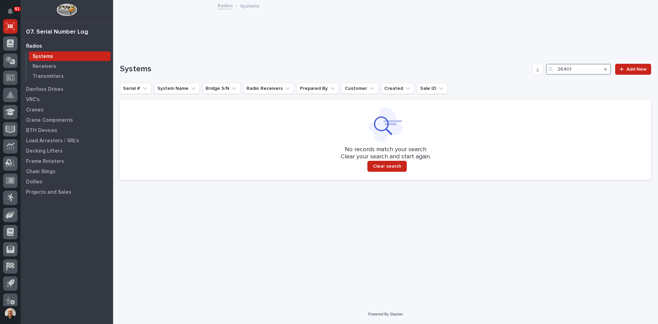
type input "26401"
click at [491, 36] on div at bounding box center [385, 27] width 531 height 27
